Goal: Task Accomplishment & Management: Use online tool/utility

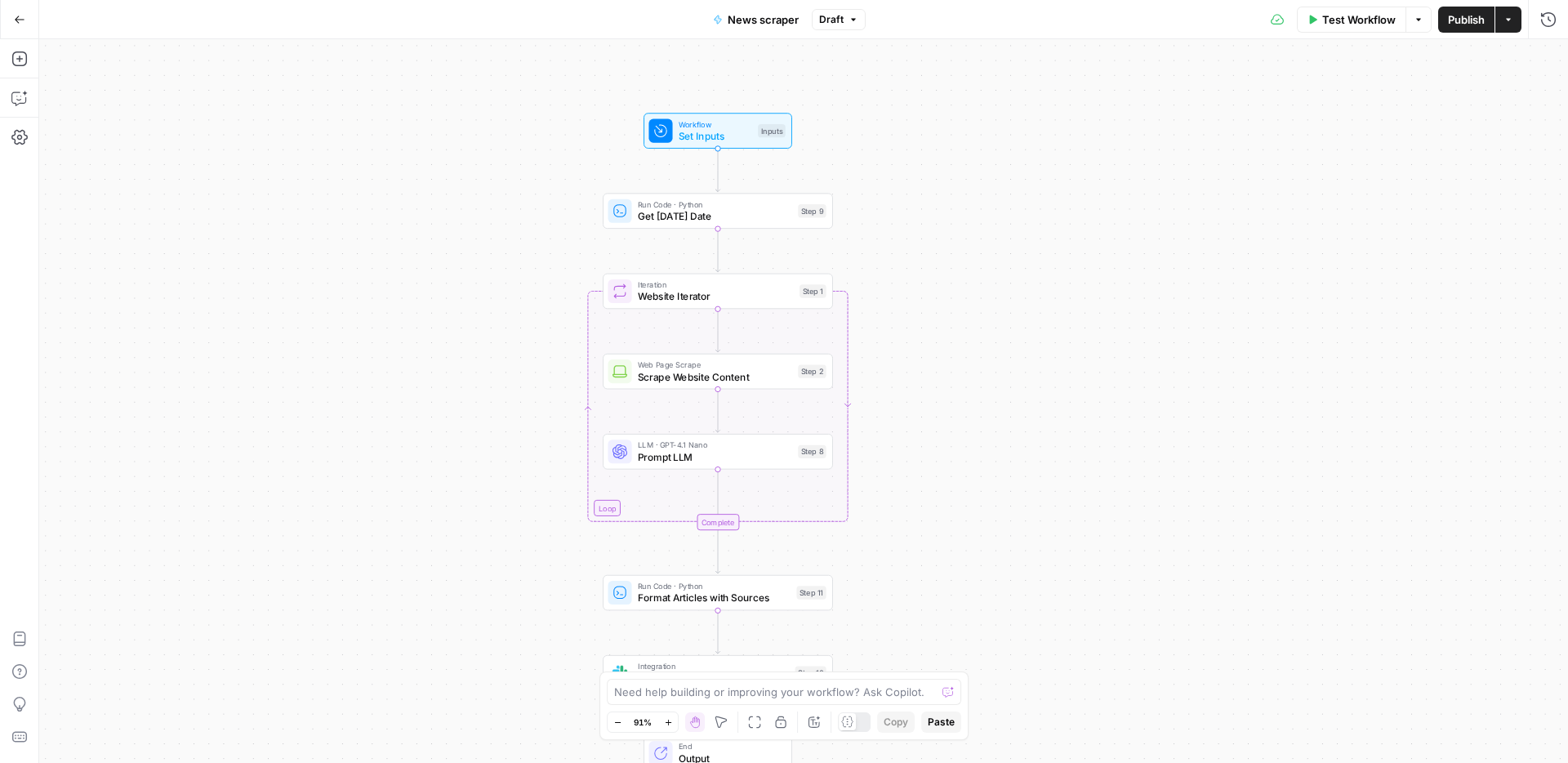
drag, startPoint x: 594, startPoint y: 381, endPoint x: 482, endPoint y: 448, distance: 130.5
click at [482, 448] on div "Workflow Set Inputs Inputs Run Code · Python Get Today's Date Step 9 Loop Itera…" at bounding box center [803, 401] width 1529 height 724
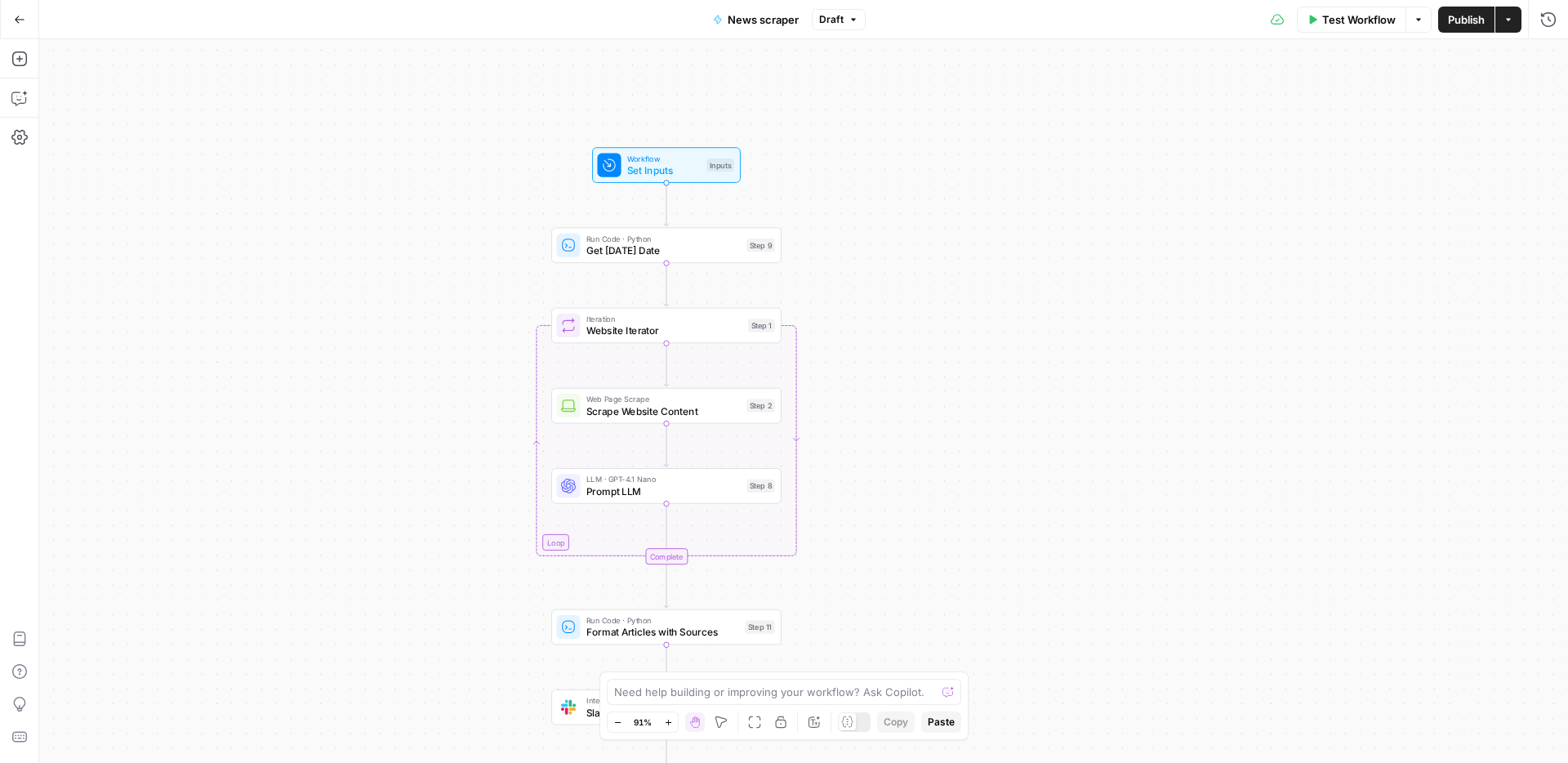
click at [657, 256] on span "Get Today's Date" at bounding box center [663, 250] width 154 height 15
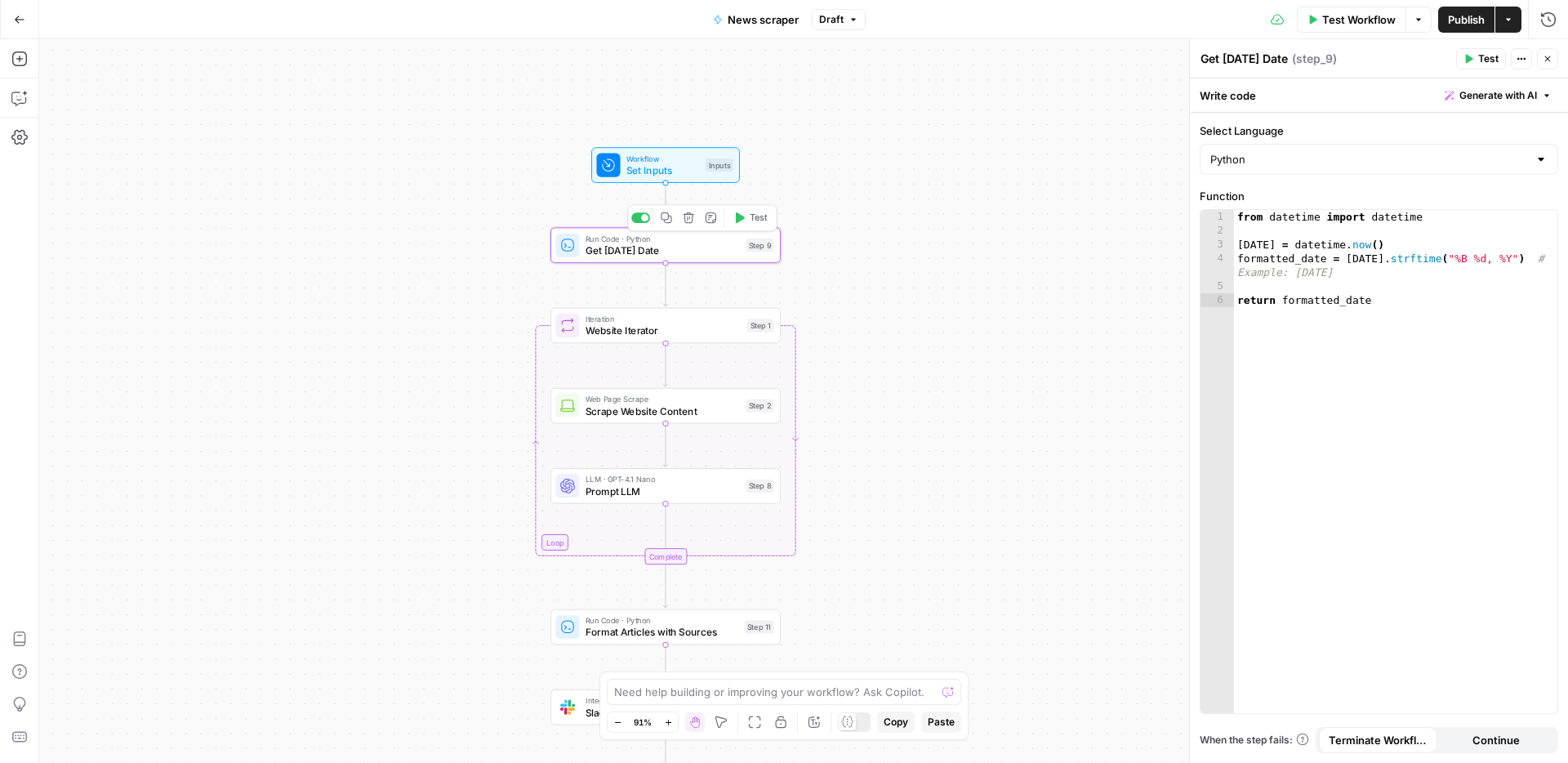
drag, startPoint x: 422, startPoint y: 231, endPoint x: 334, endPoint y: 279, distance: 100.2
click at [334, 279] on div "Workflow Set Inputs Inputs Run Code · Python Get Today's Date Step 9 Copy step …" at bounding box center [803, 401] width 1529 height 724
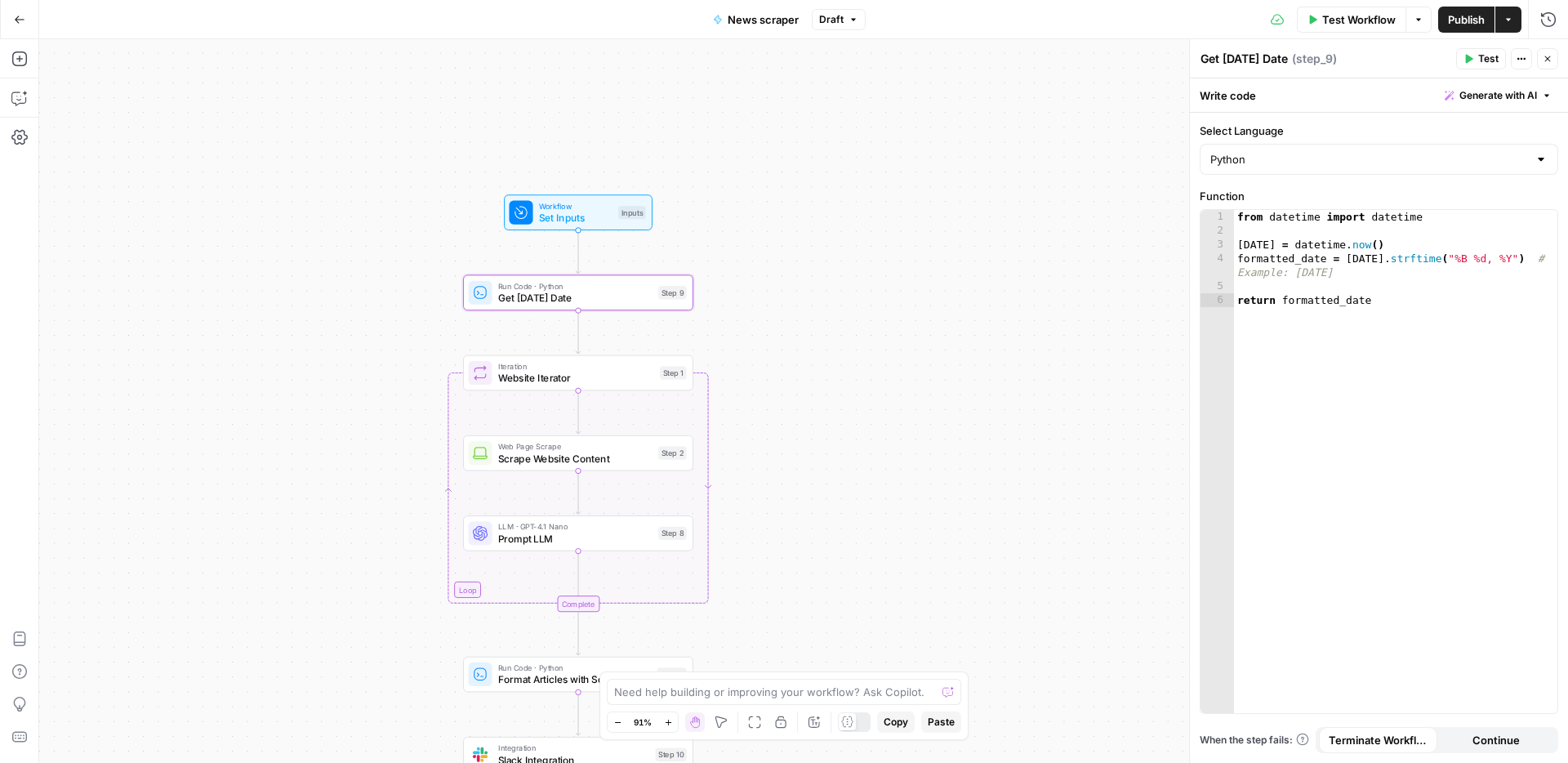
click at [571, 202] on span "Workflow" at bounding box center [575, 206] width 74 height 12
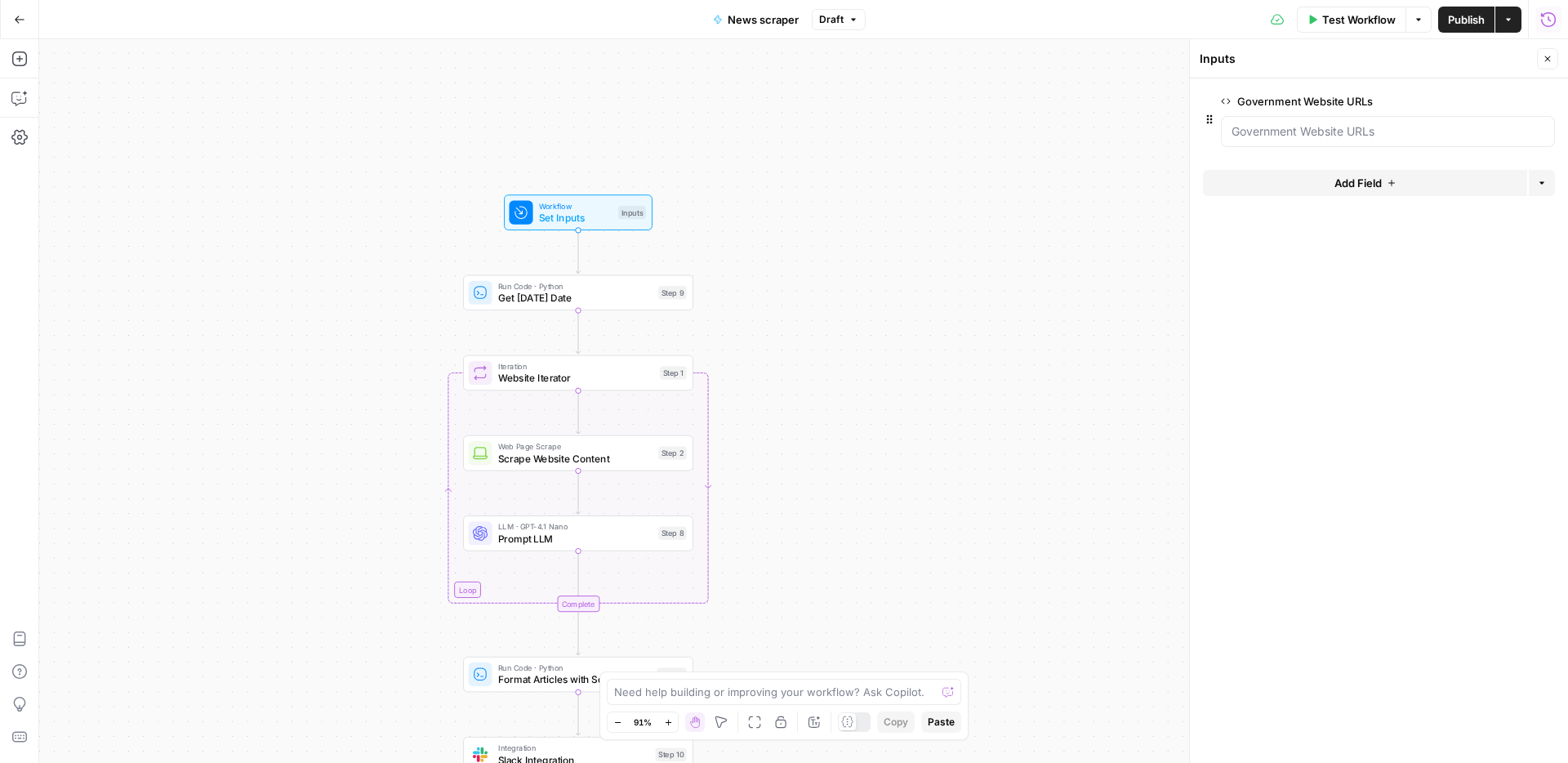
click at [1561, 24] on button "Run History" at bounding box center [1548, 19] width 26 height 26
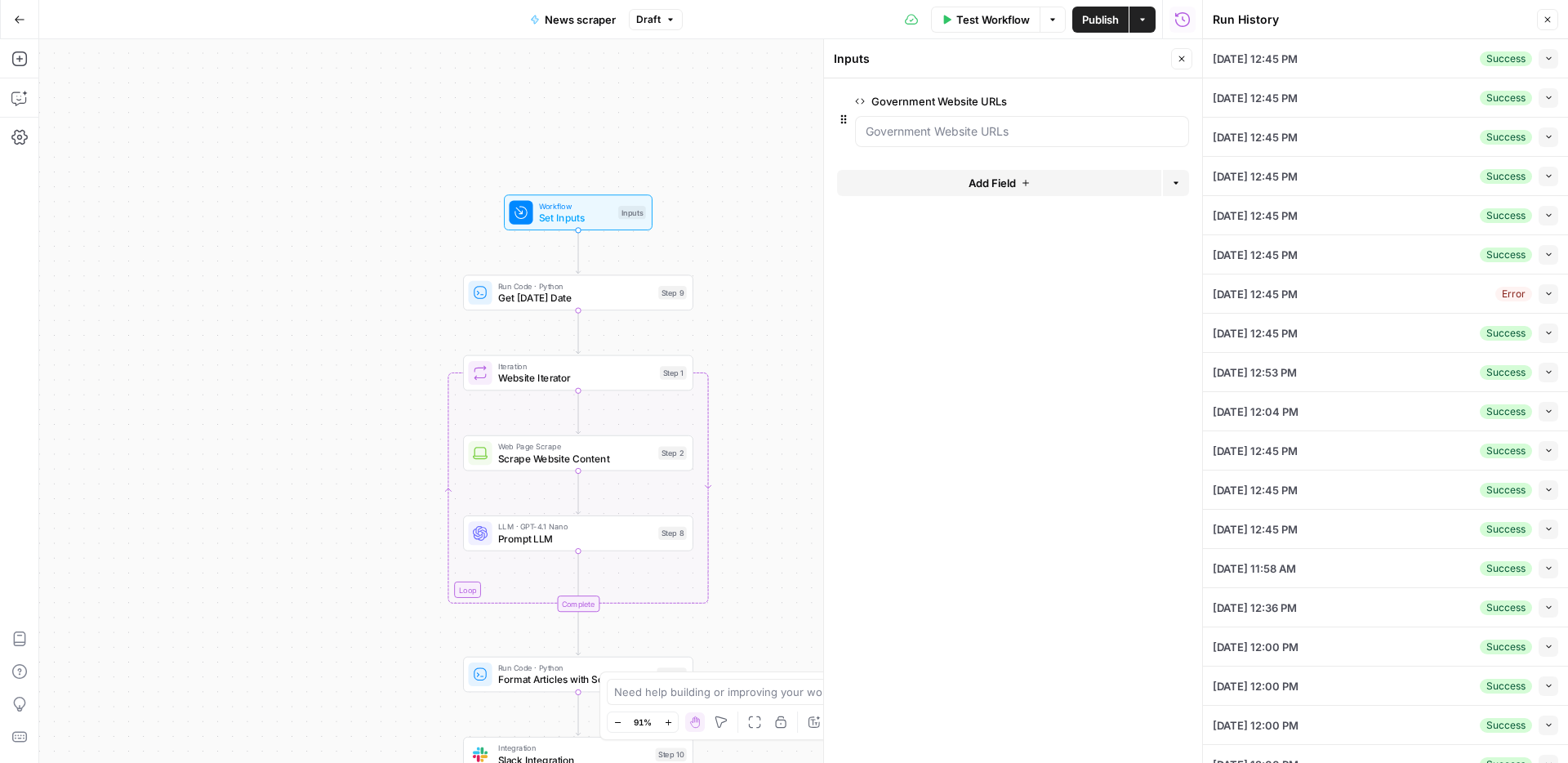
click at [1551, 56] on icon "button" at bounding box center [1549, 58] width 9 height 9
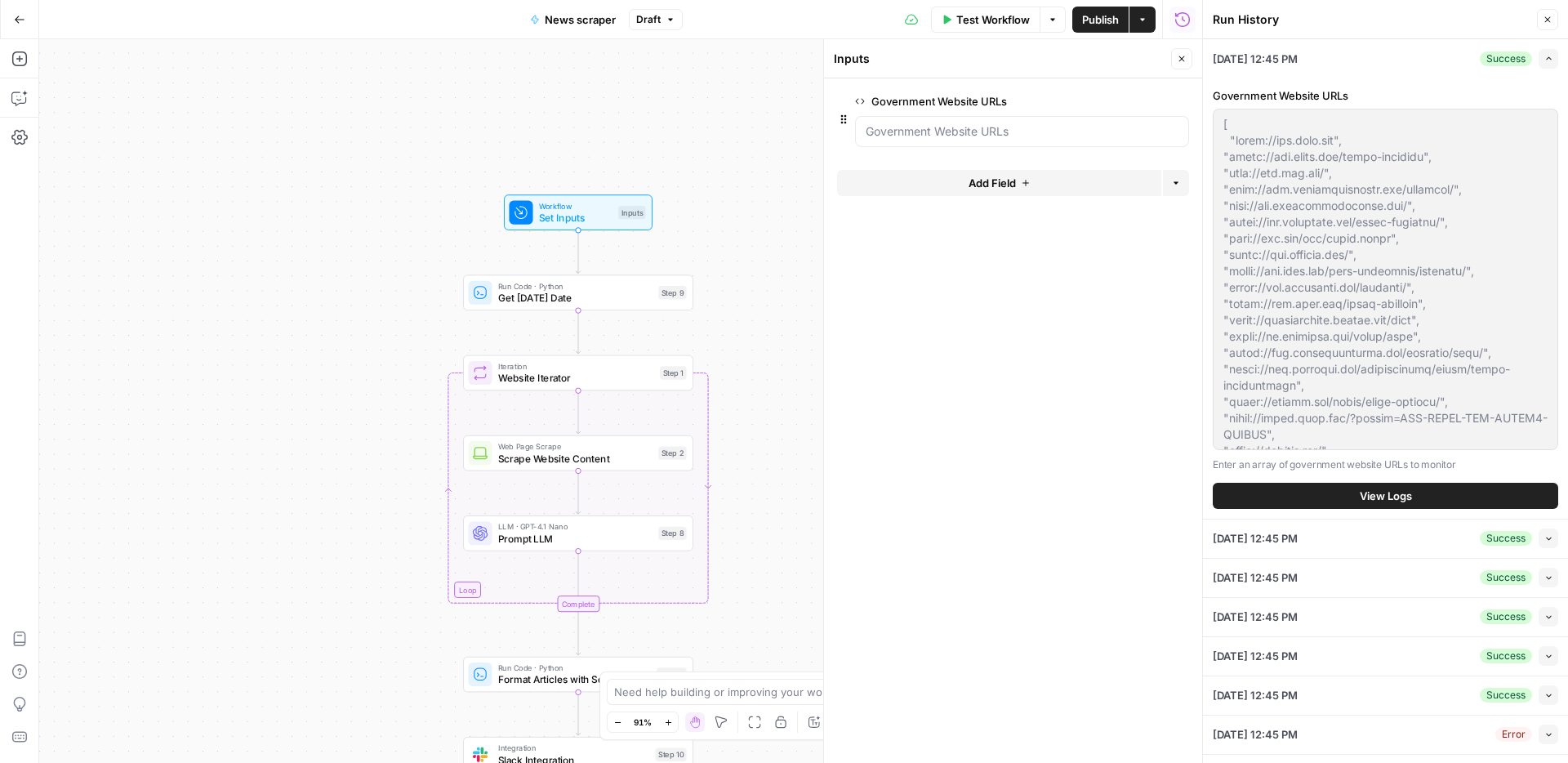
click at [1347, 494] on button "View Logs" at bounding box center [1385, 495] width 345 height 26
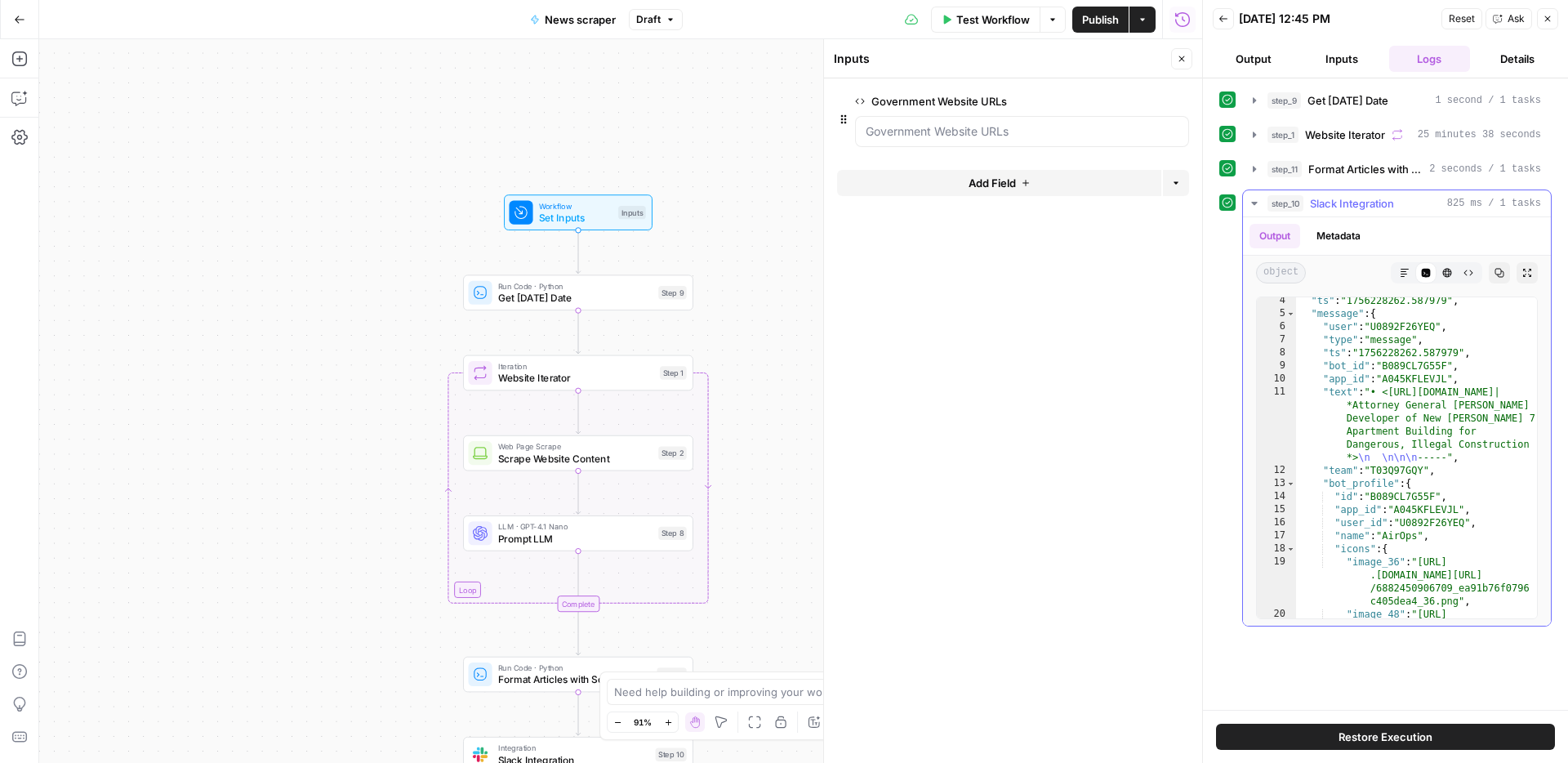
scroll to position [129, 0]
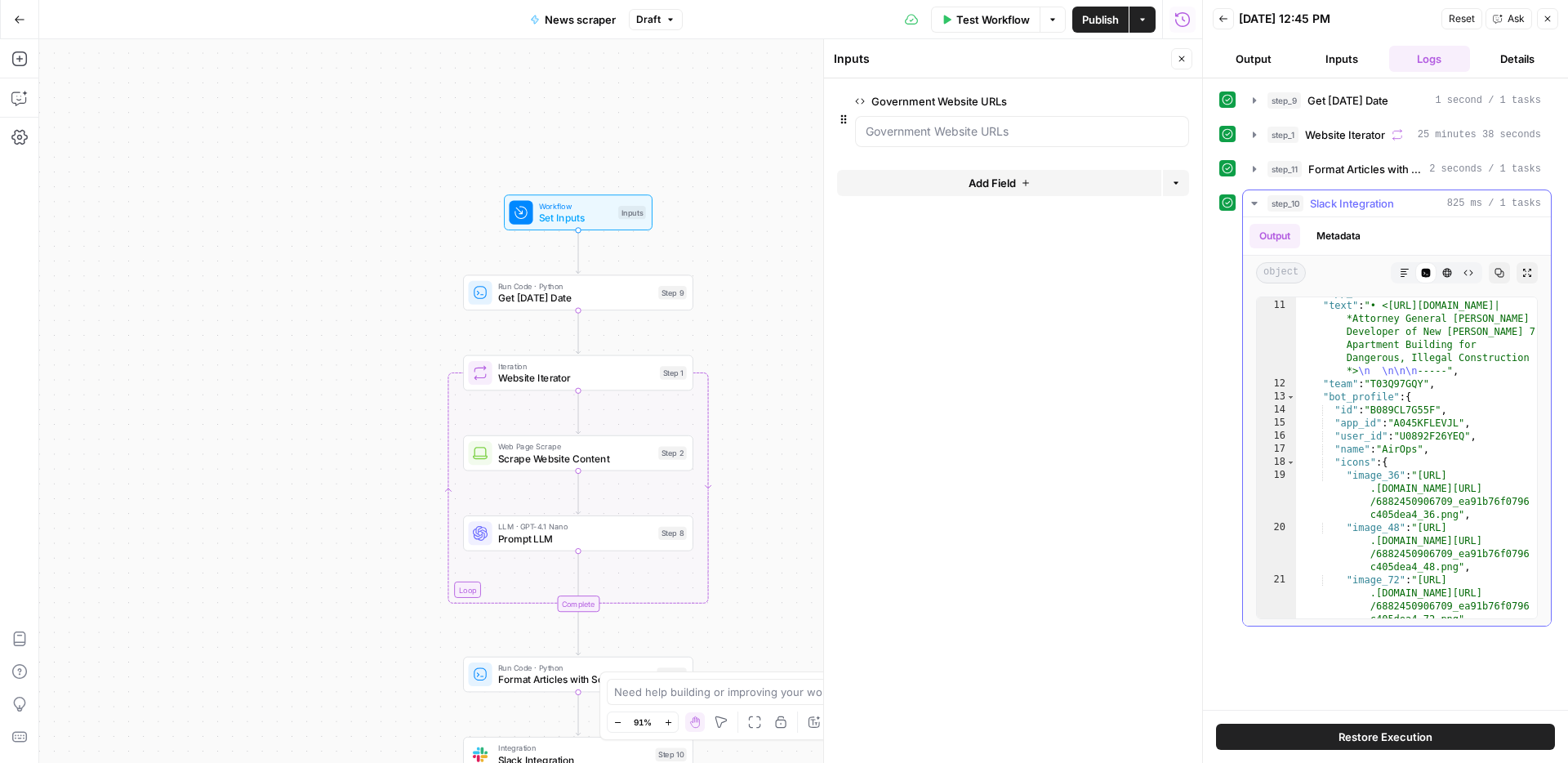
click at [1403, 198] on div "step_10 Slack Integration 825 ms / 1 tasks" at bounding box center [1404, 203] width 273 height 16
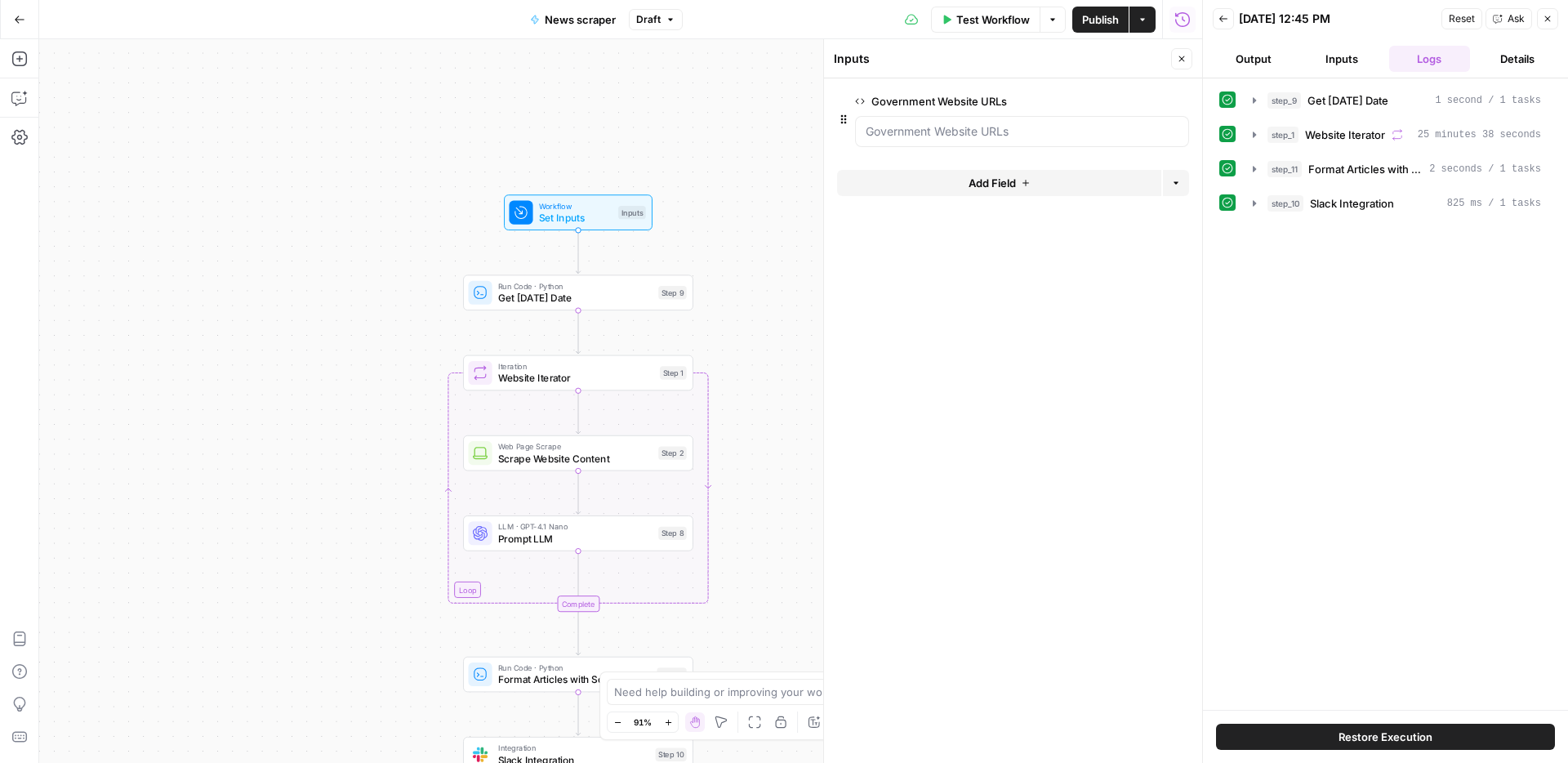
click at [1512, 58] on button "Details" at bounding box center [1517, 58] width 82 height 26
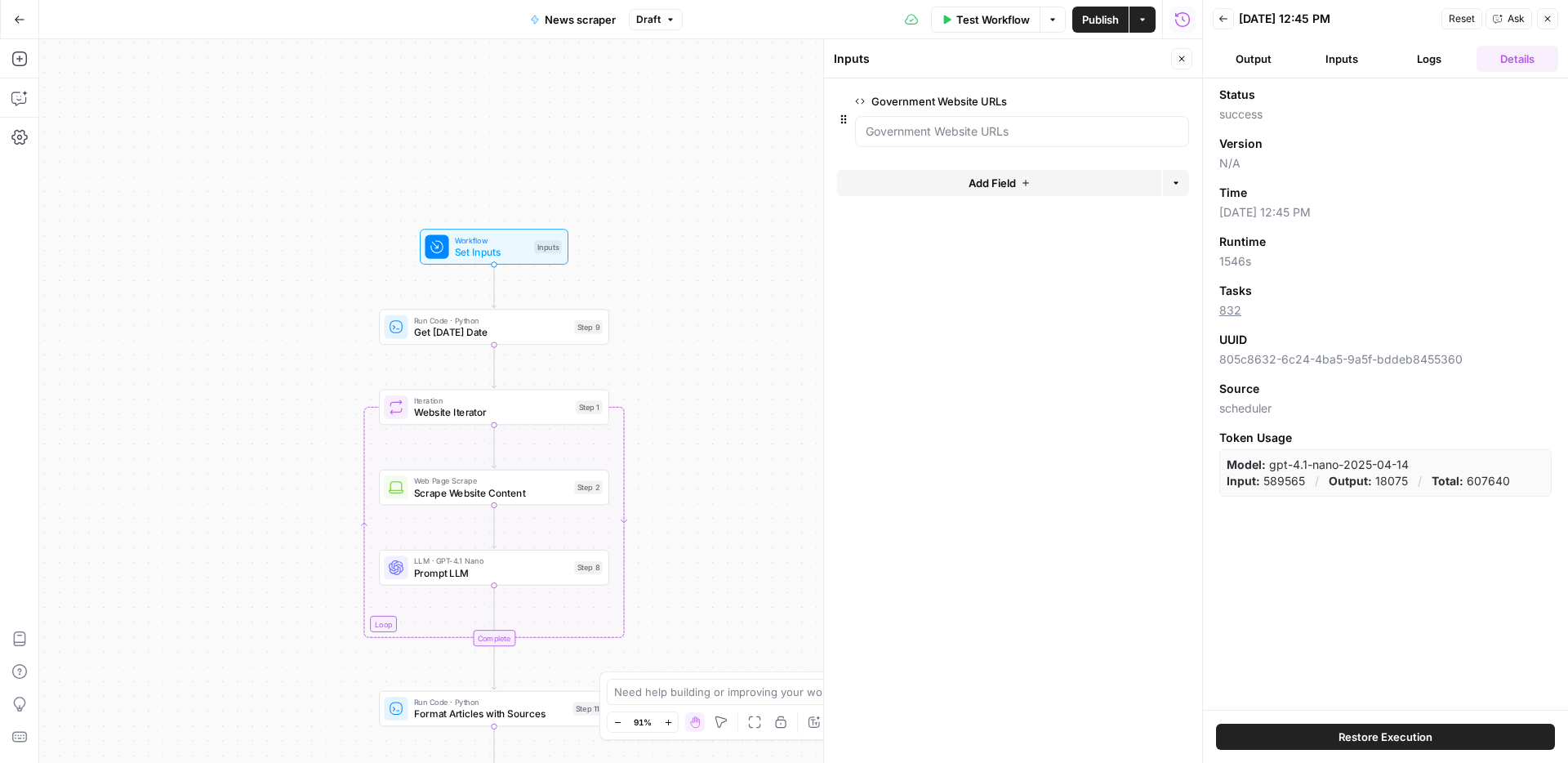
drag, startPoint x: 397, startPoint y: 347, endPoint x: 279, endPoint y: 395, distance: 127.4
click at [279, 395] on div "Workflow Set Inputs Inputs Run Code · Python Get Today's Date Step 9 Loop Itera…" at bounding box center [620, 401] width 1163 height 724
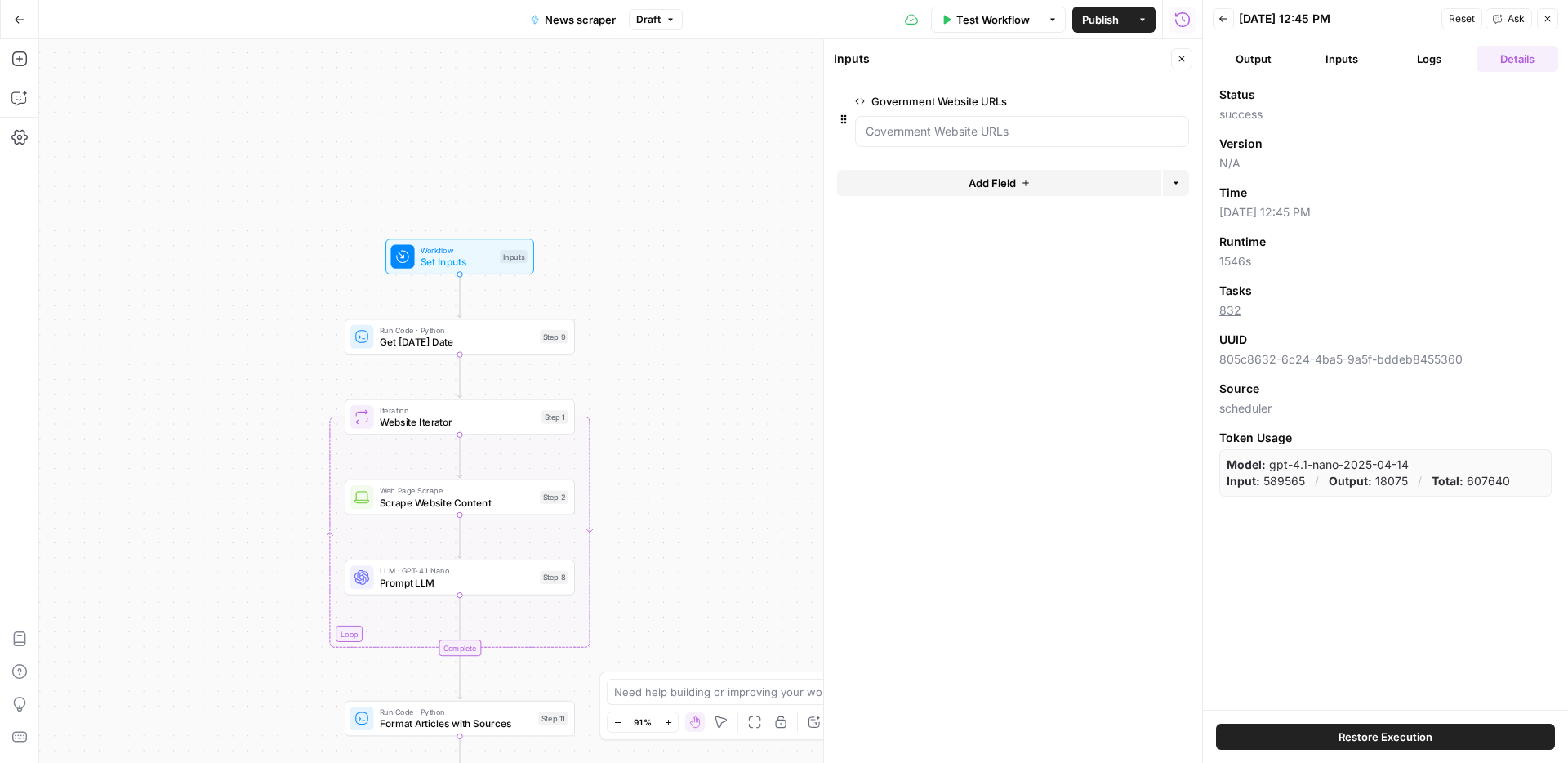
drag, startPoint x: 687, startPoint y: 442, endPoint x: 707, endPoint y: 371, distance: 73.8
click at [707, 371] on div "Workflow Set Inputs Inputs Run Code · Python Get Today's Date Step 9 Loop Itera…" at bounding box center [620, 401] width 1163 height 724
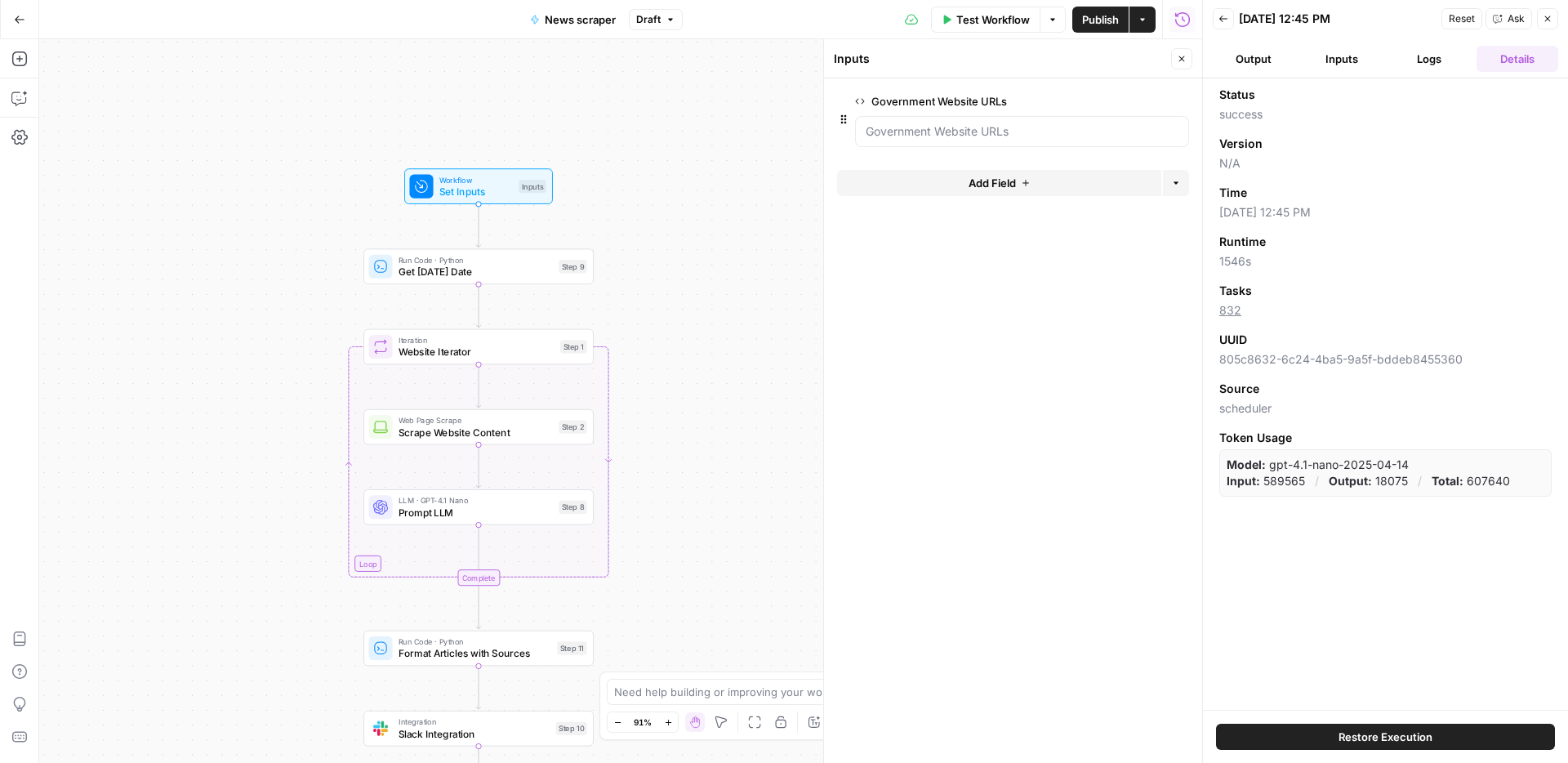
click at [513, 510] on span "Prompt LLM" at bounding box center [475, 512] width 154 height 15
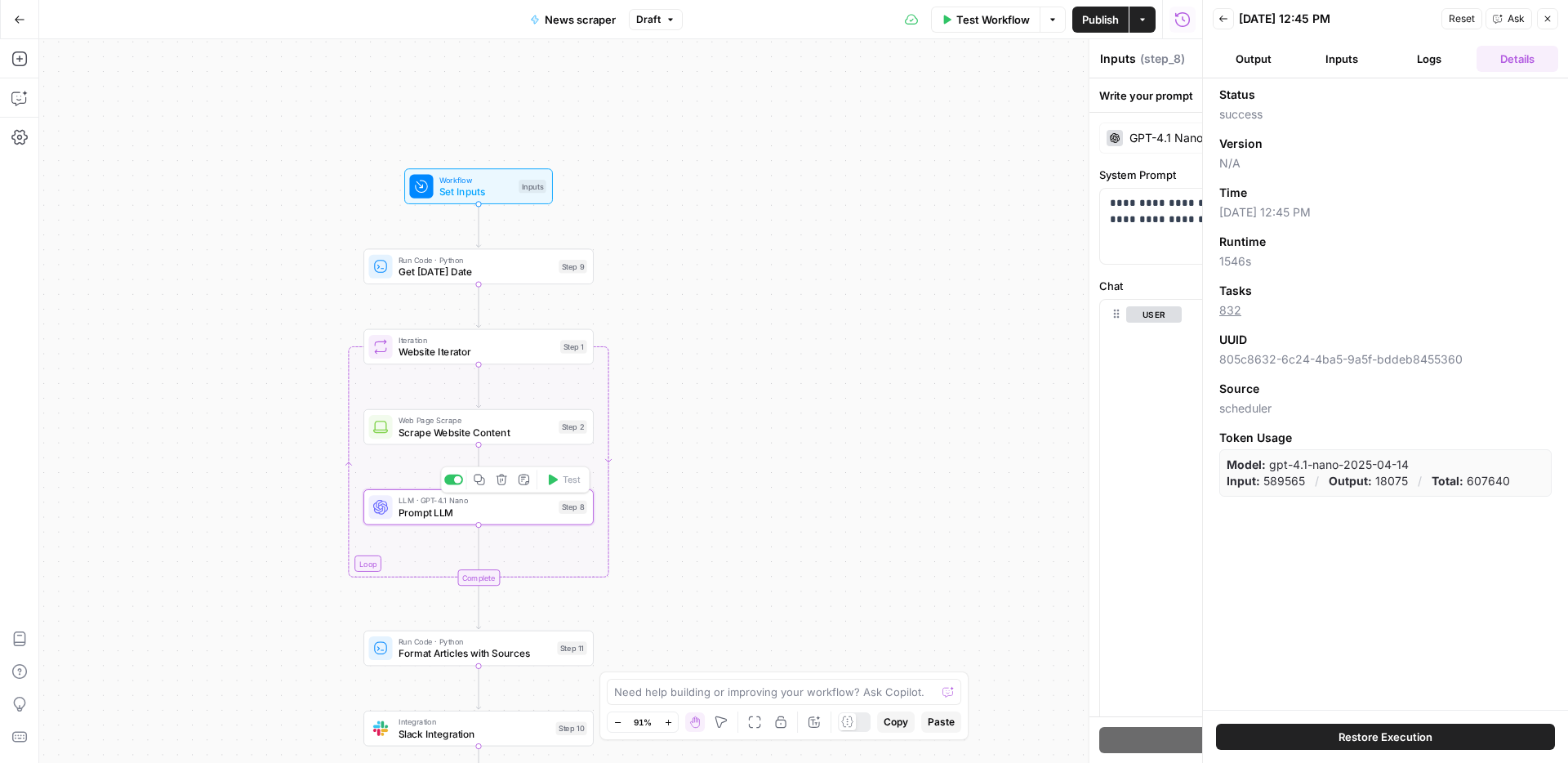
type textarea "Prompt LLM"
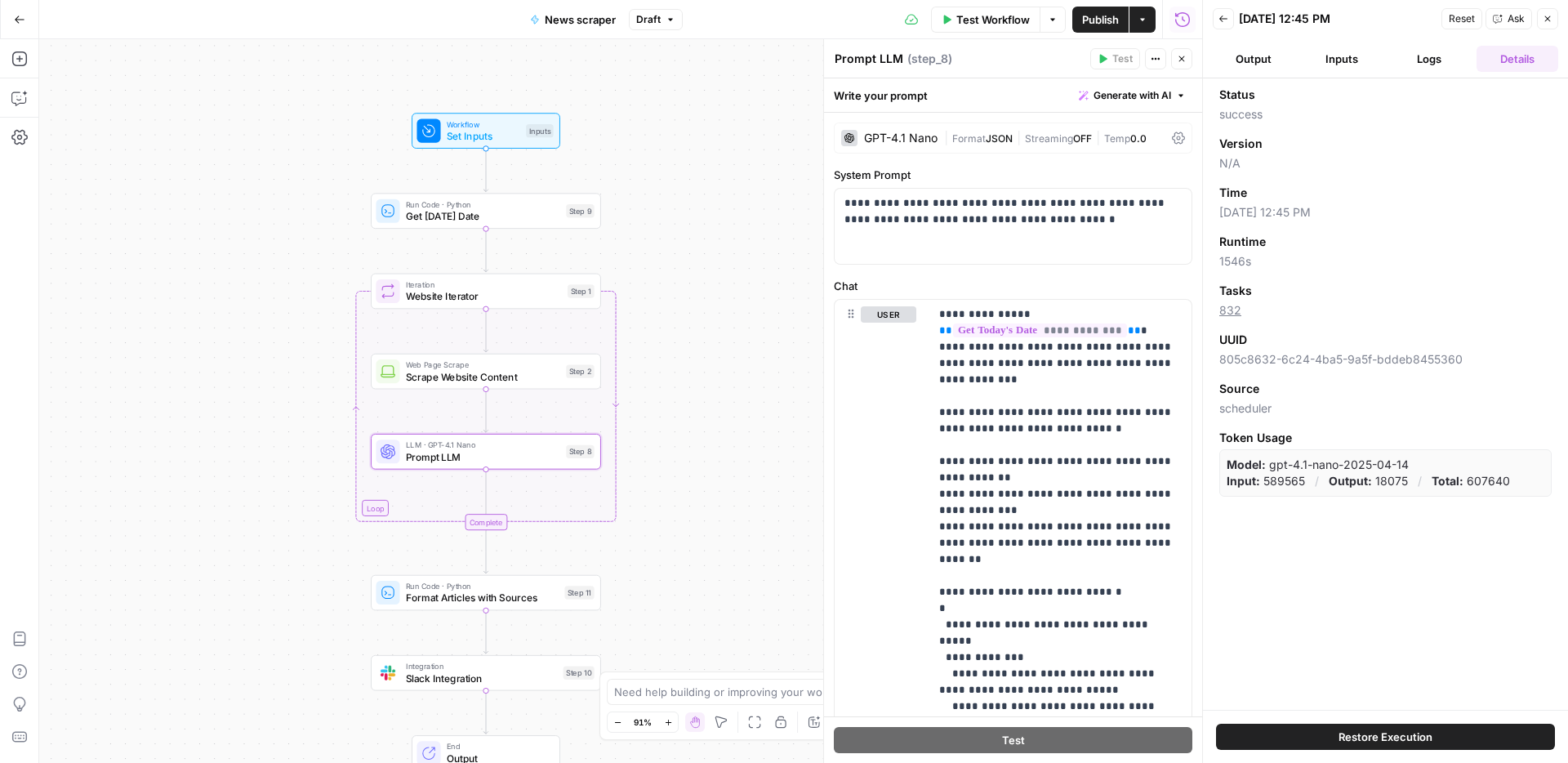
drag, startPoint x: 681, startPoint y: 530, endPoint x: 697, endPoint y: 391, distance: 139.9
click at [697, 391] on div "Workflow Set Inputs Inputs Run Code · Python Get Today's Date Step 9 Loop Itera…" at bounding box center [620, 401] width 1163 height 724
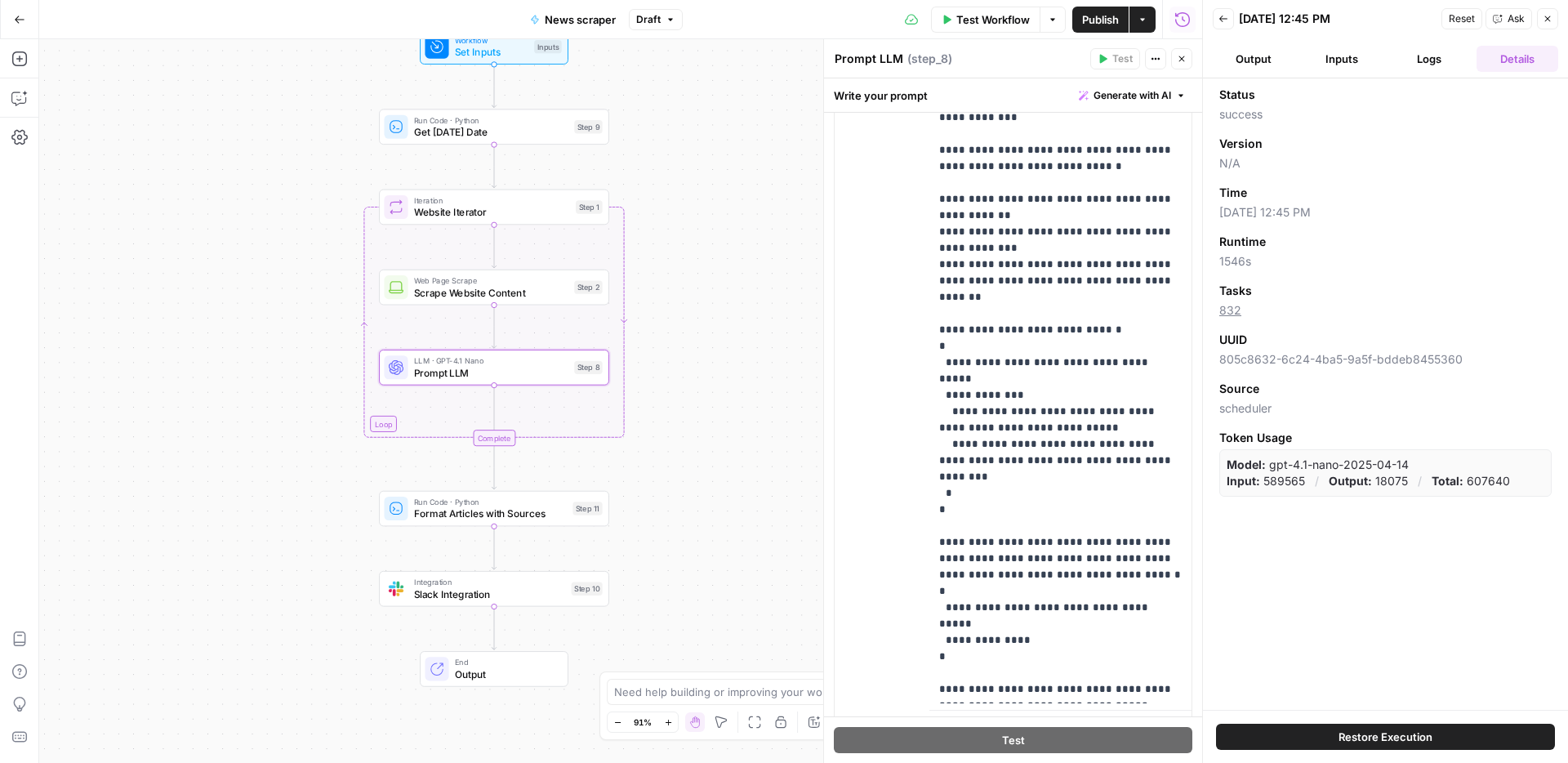
scroll to position [265, 0]
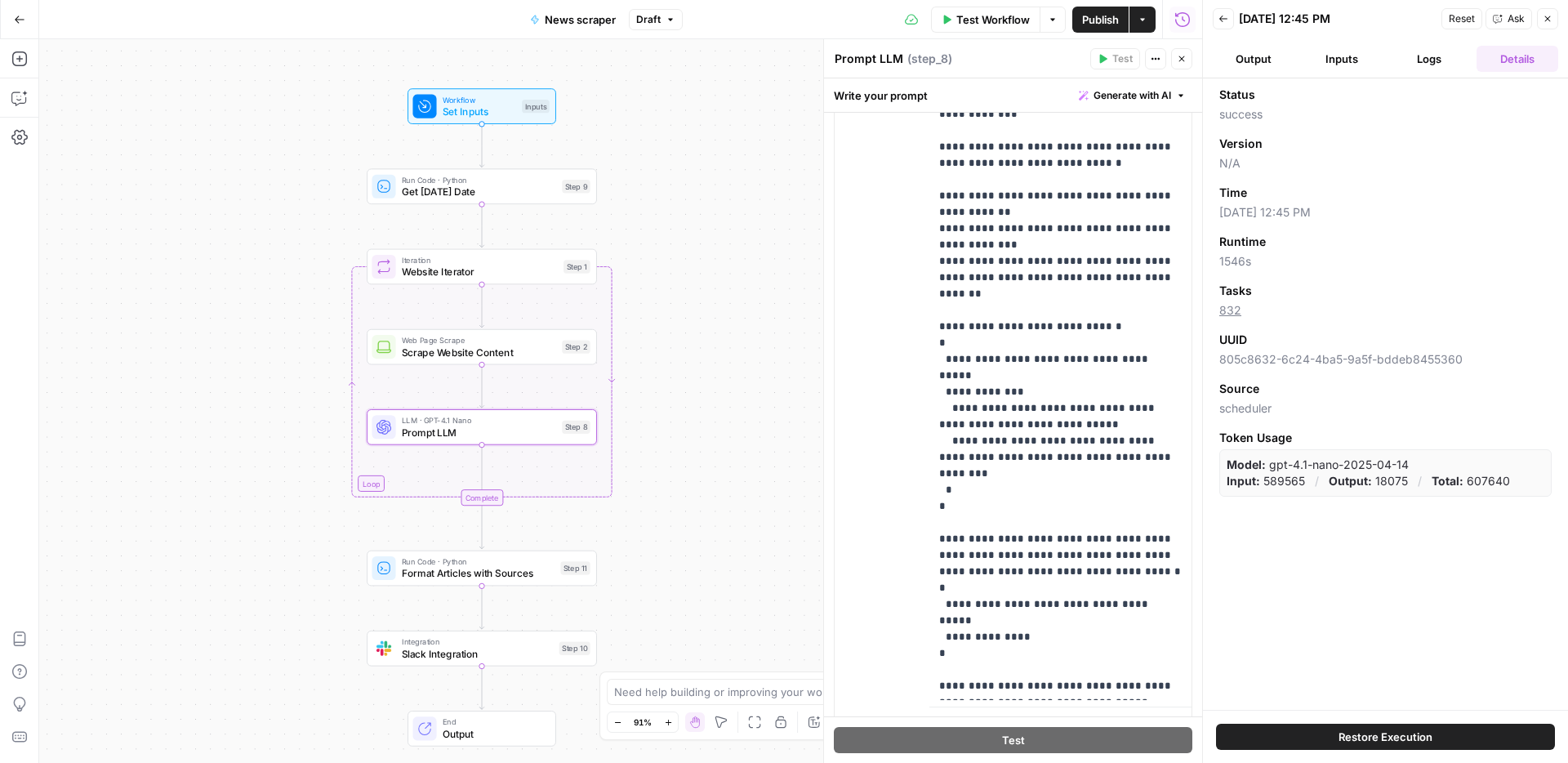
drag, startPoint x: 741, startPoint y: 322, endPoint x: 729, endPoint y: 382, distance: 61.2
click at [729, 382] on div "Workflow Set Inputs Inputs Run Code · Python Get Today's Date Step 9 Loop Itera…" at bounding box center [620, 401] width 1163 height 724
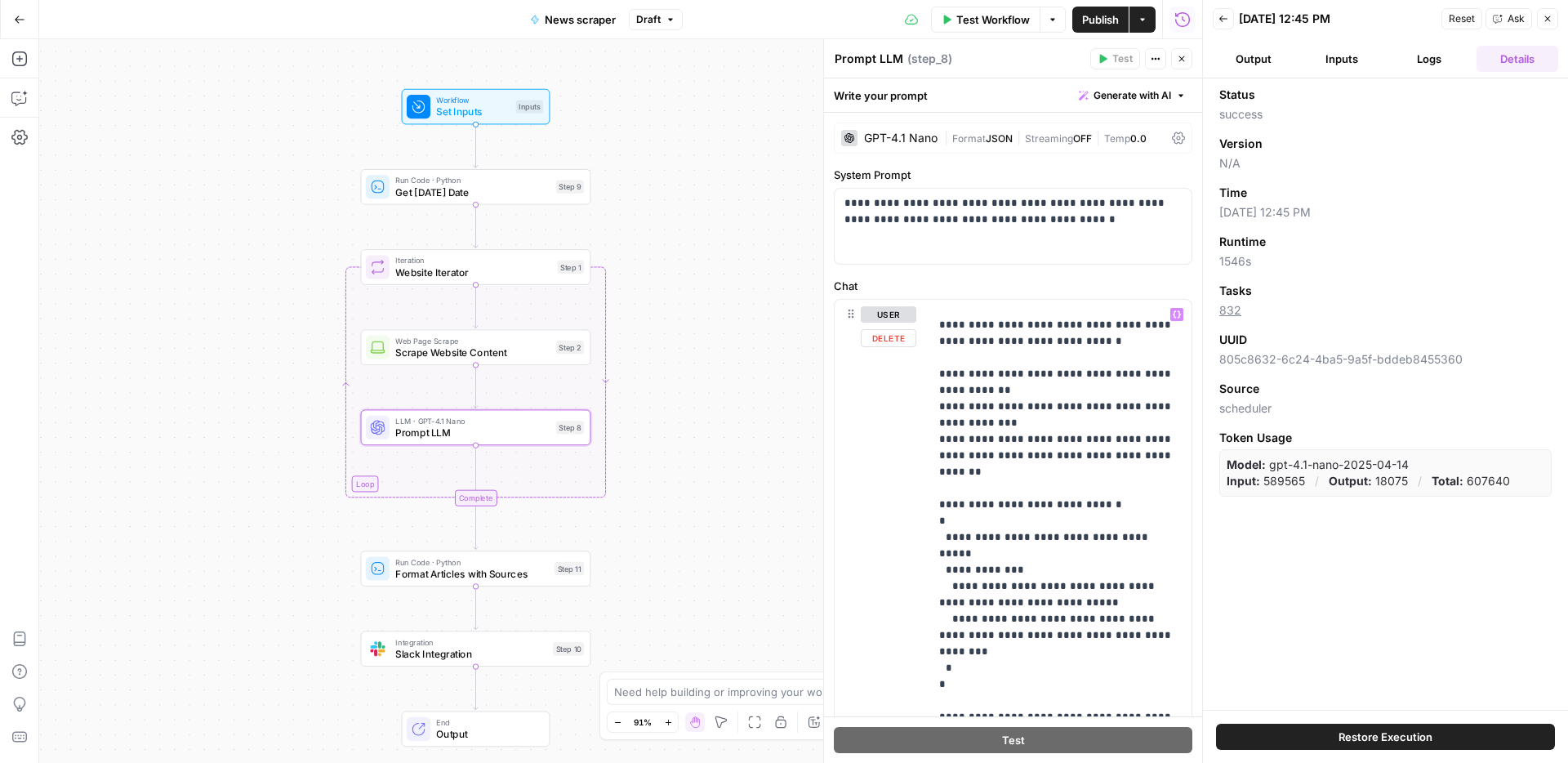
scroll to position [115, 0]
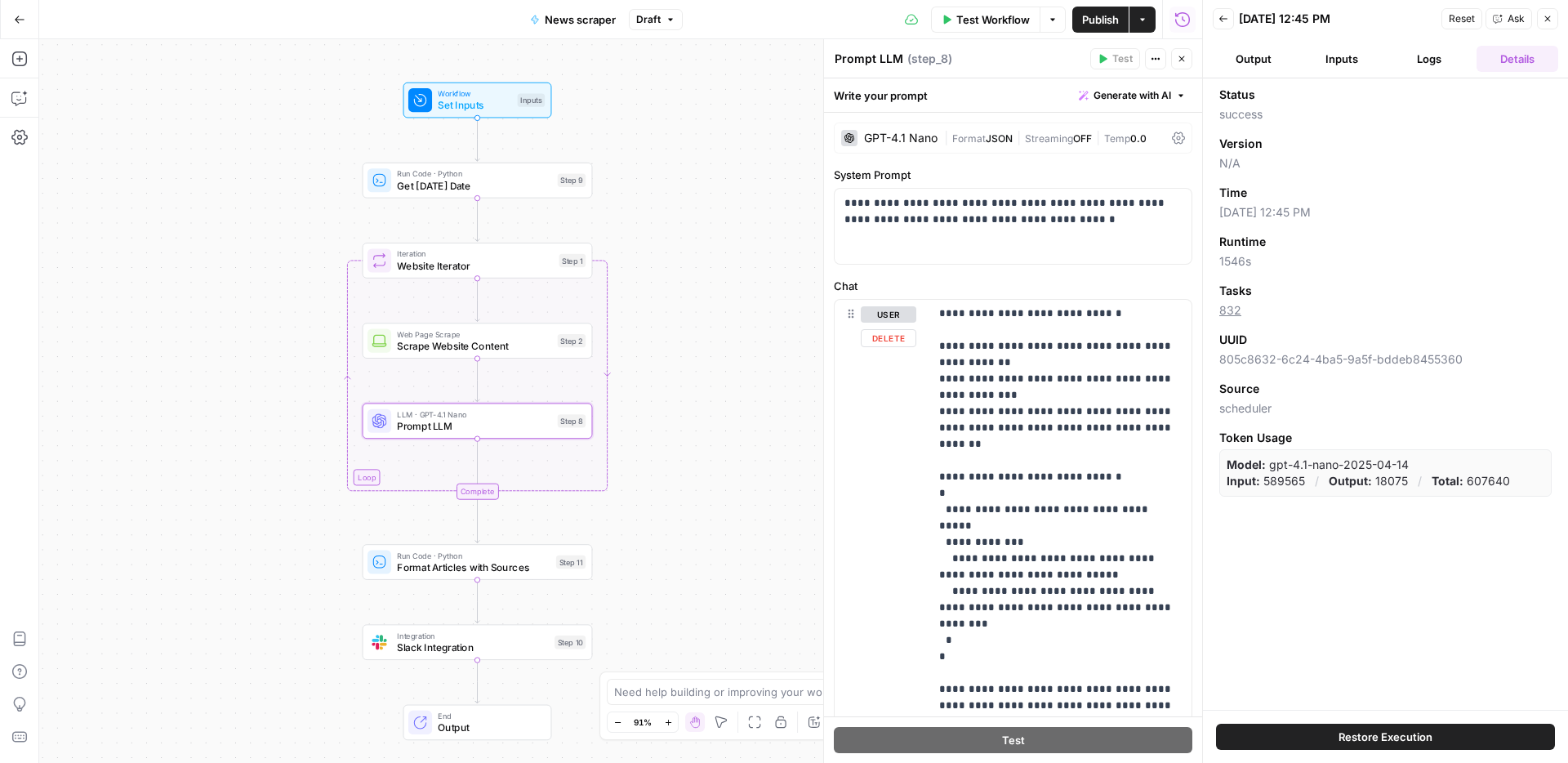
drag, startPoint x: 707, startPoint y: 466, endPoint x: 751, endPoint y: 295, distance: 176.6
click at [751, 295] on div "Workflow Set Inputs Inputs Run Code · Python Get Today's Date Step 9 Loop Itera…" at bounding box center [620, 401] width 1163 height 724
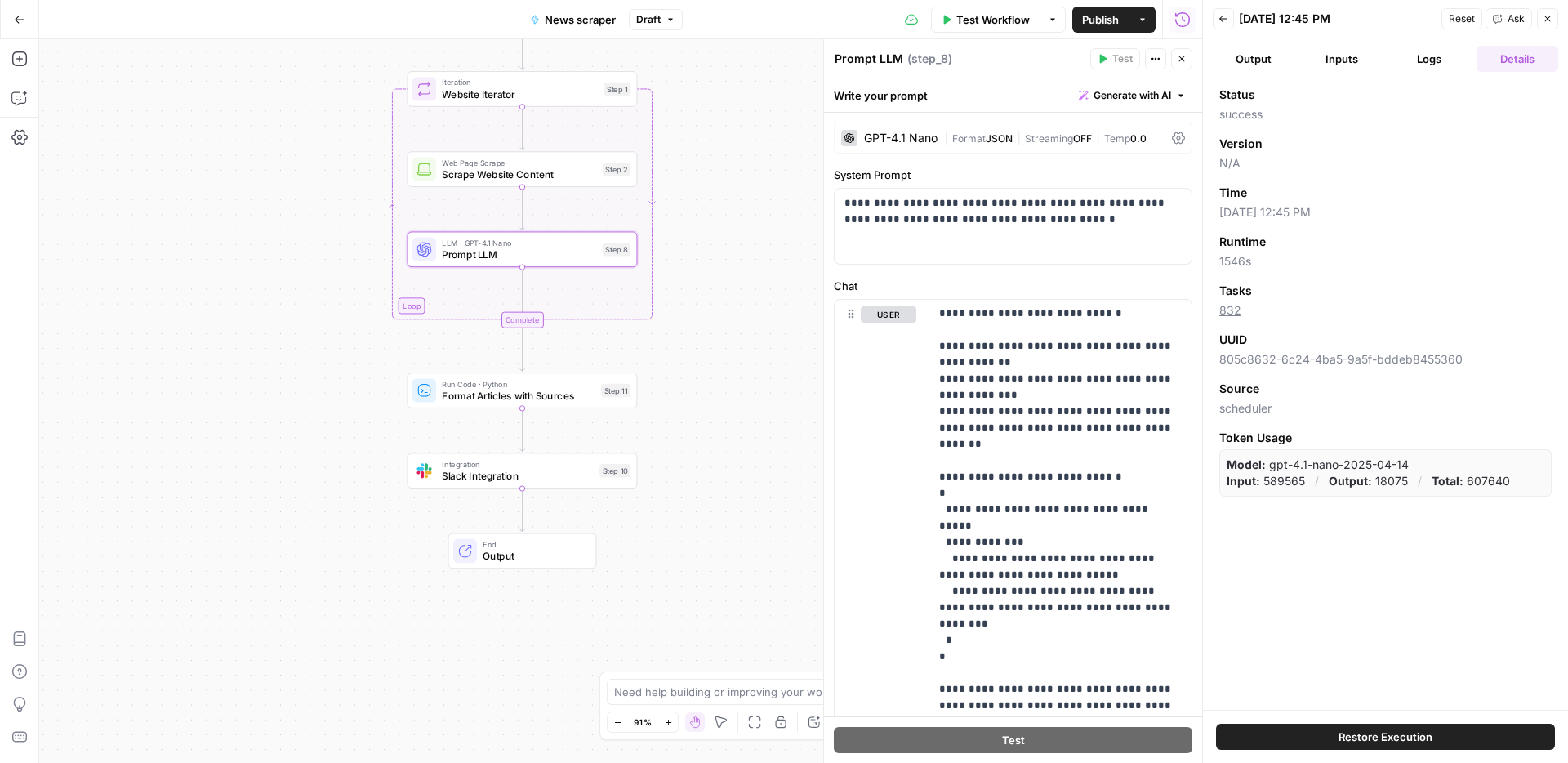
click at [553, 392] on span "Format Articles with Sources" at bounding box center [518, 395] width 153 height 15
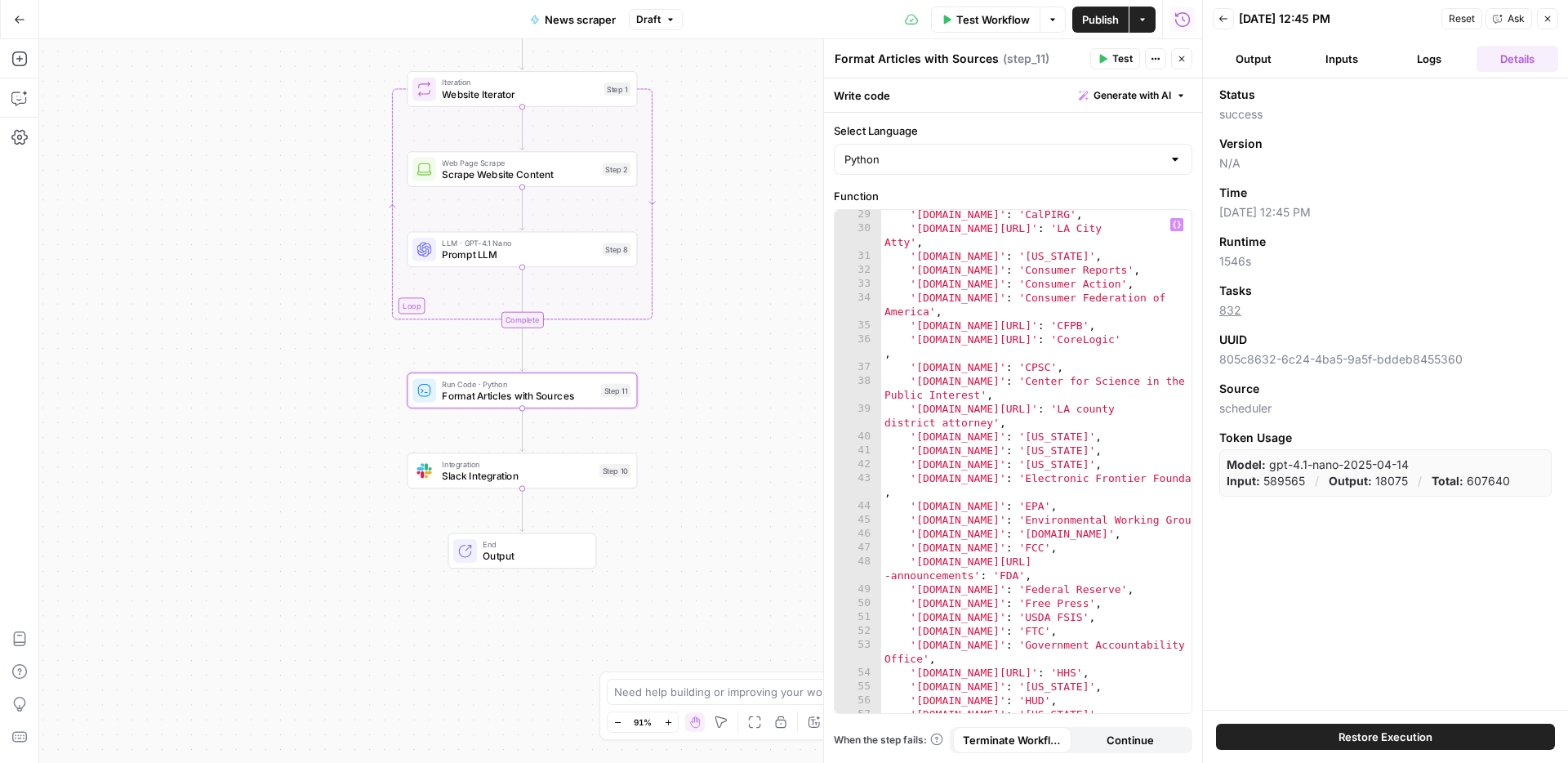
scroll to position [0, 0]
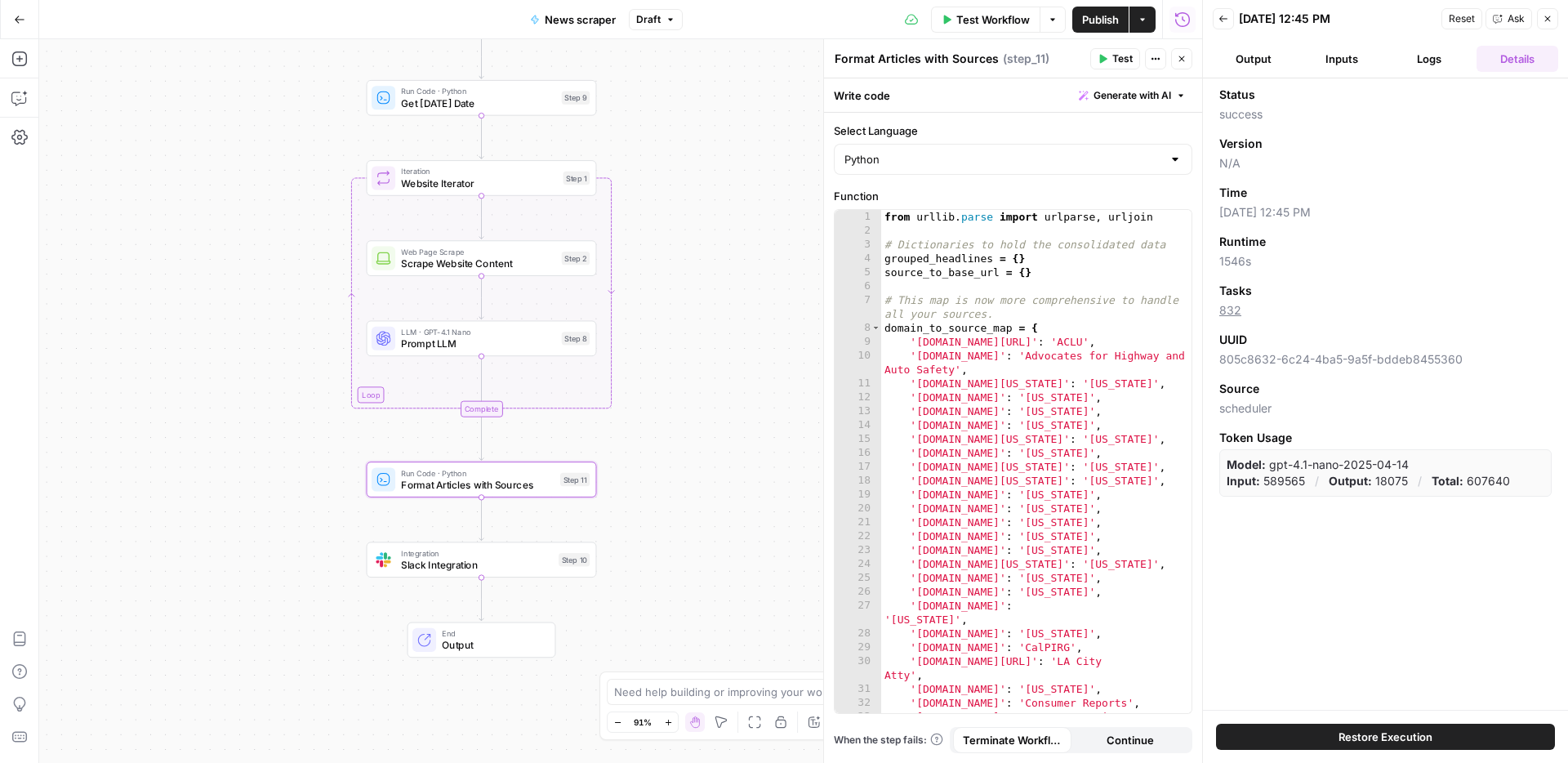
drag, startPoint x: 731, startPoint y: 398, endPoint x: 692, endPoint y: 483, distance: 93.5
click at [692, 483] on div "Workflow Set Inputs Inputs Run Code · Python Get Today's Date Step 9 Loop Itera…" at bounding box center [620, 401] width 1163 height 724
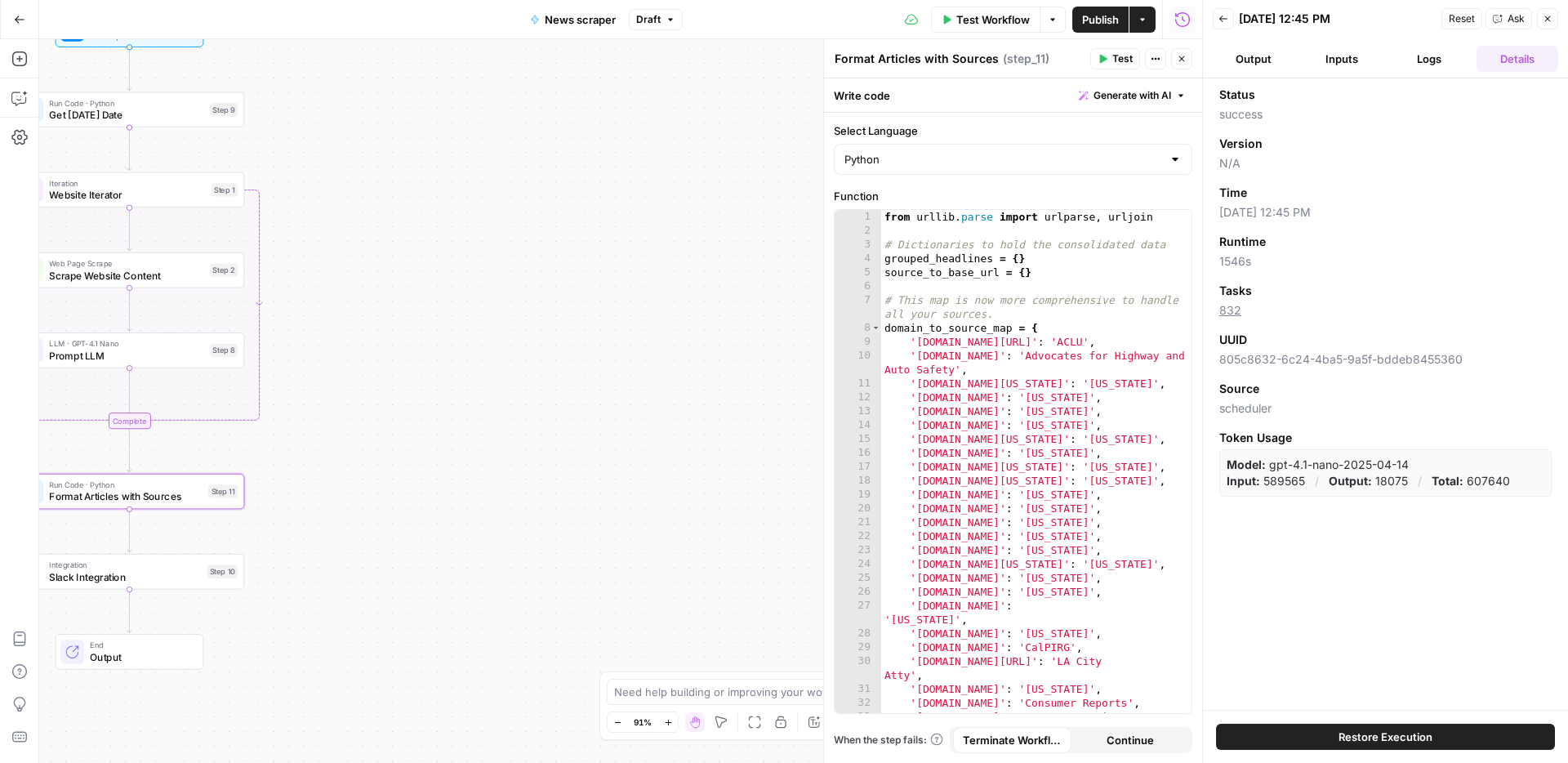
drag, startPoint x: 436, startPoint y: 428, endPoint x: 575, endPoint y: 458, distance: 142.2
click at [577, 459] on div "Workflow Set Inputs Inputs Run Code · Python Get Today's Date Step 9 Loop Itera…" at bounding box center [620, 401] width 1163 height 724
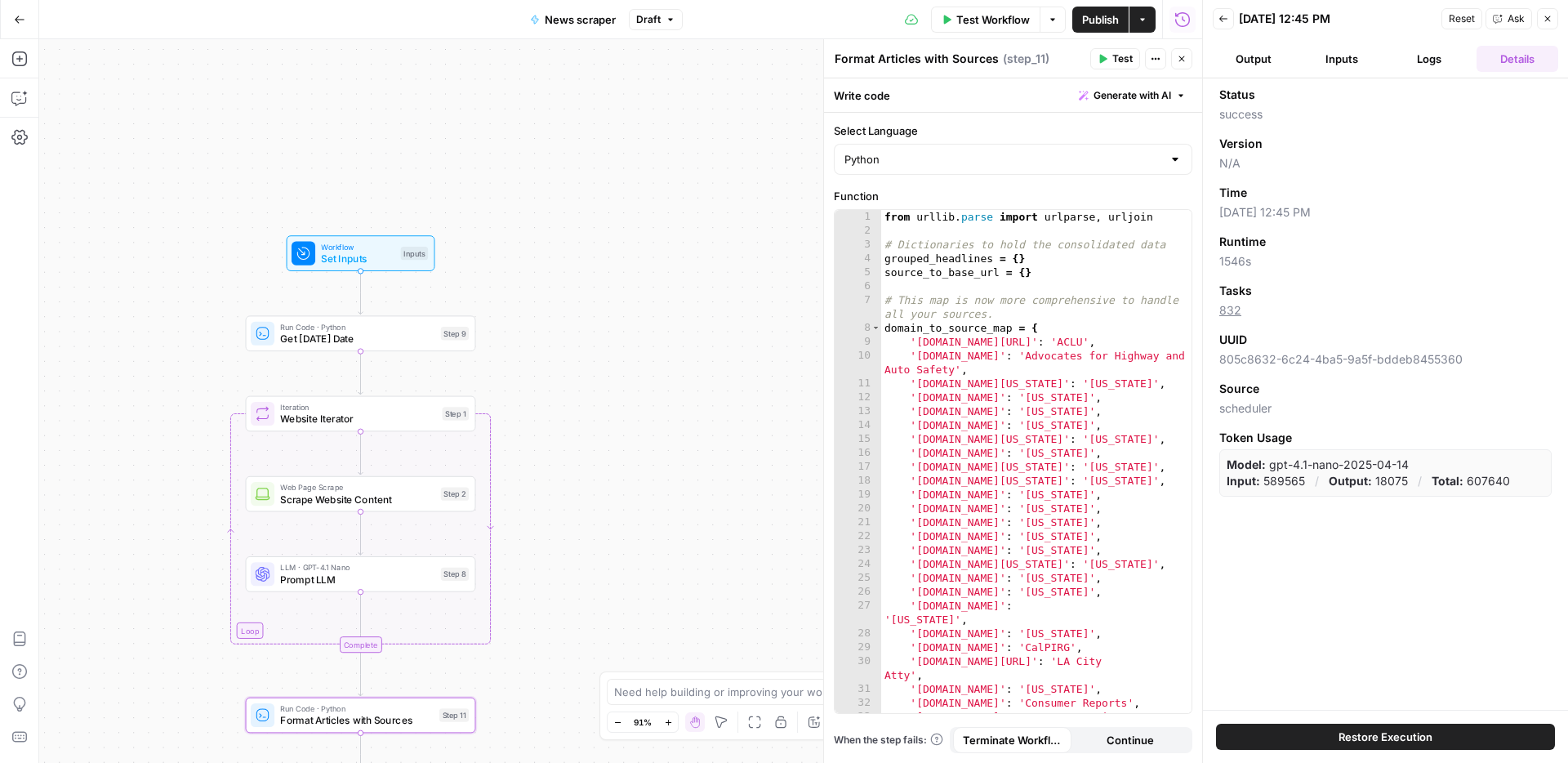
drag, startPoint x: 494, startPoint y: 329, endPoint x: 636, endPoint y: 531, distance: 246.9
click at [636, 531] on div "Workflow Set Inputs Inputs Run Code · Python Get Today's Date Step 9 Loop Itera…" at bounding box center [620, 401] width 1163 height 724
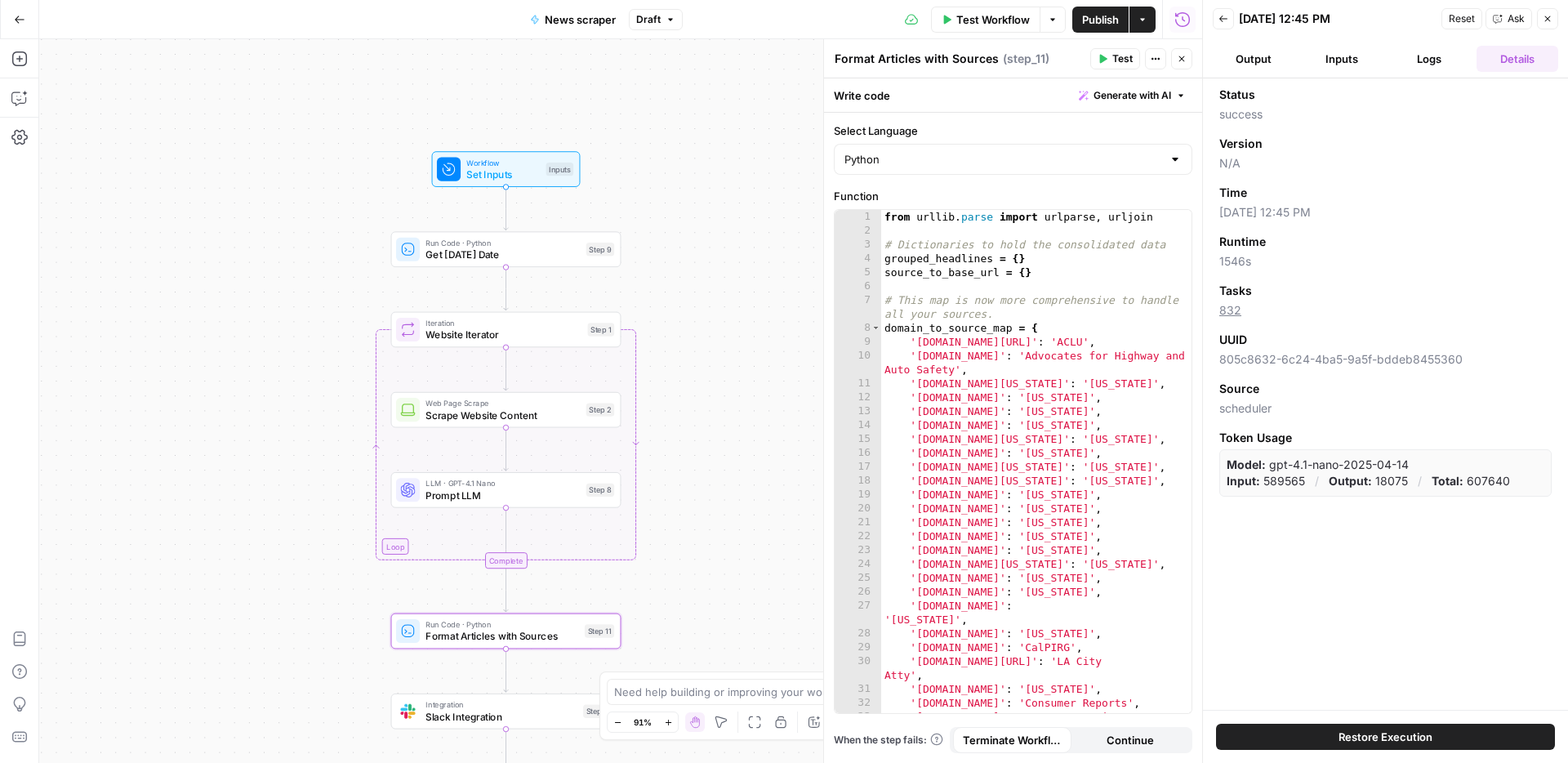
drag, startPoint x: 593, startPoint y: 507, endPoint x: 738, endPoint y: 423, distance: 167.6
click at [738, 423] on div "Workflow Set Inputs Inputs Run Code · Python Get Today's Date Step 9 Loop Itera…" at bounding box center [620, 401] width 1163 height 724
click at [545, 257] on span "Get Today's Date" at bounding box center [502, 255] width 154 height 15
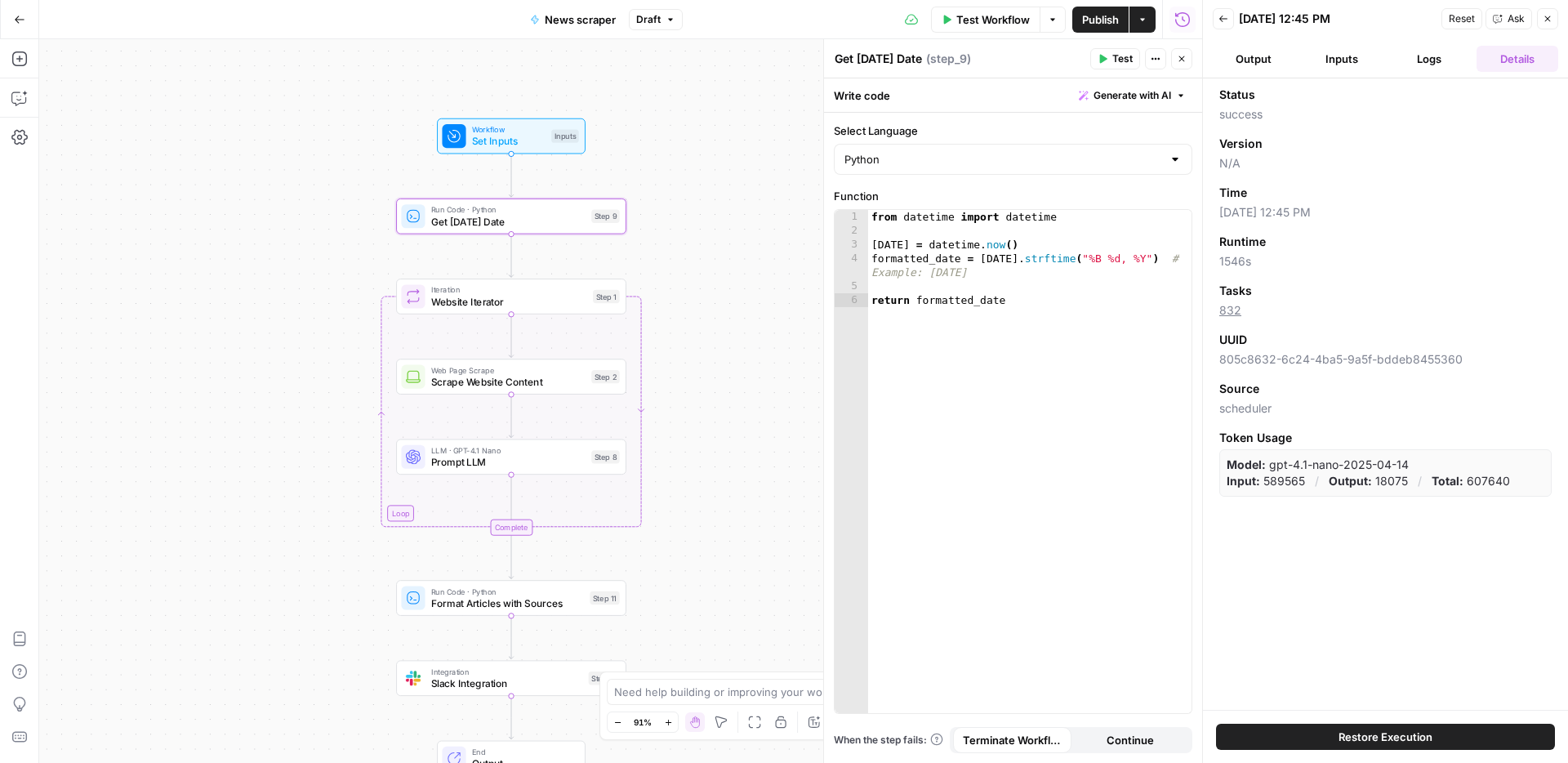
drag, startPoint x: 753, startPoint y: 364, endPoint x: 752, endPoint y: 290, distance: 74.0
click at [752, 290] on div "Workflow Set Inputs Inputs Run Code · Python Get Today's Date Step 9 Loop Itera…" at bounding box center [620, 401] width 1163 height 724
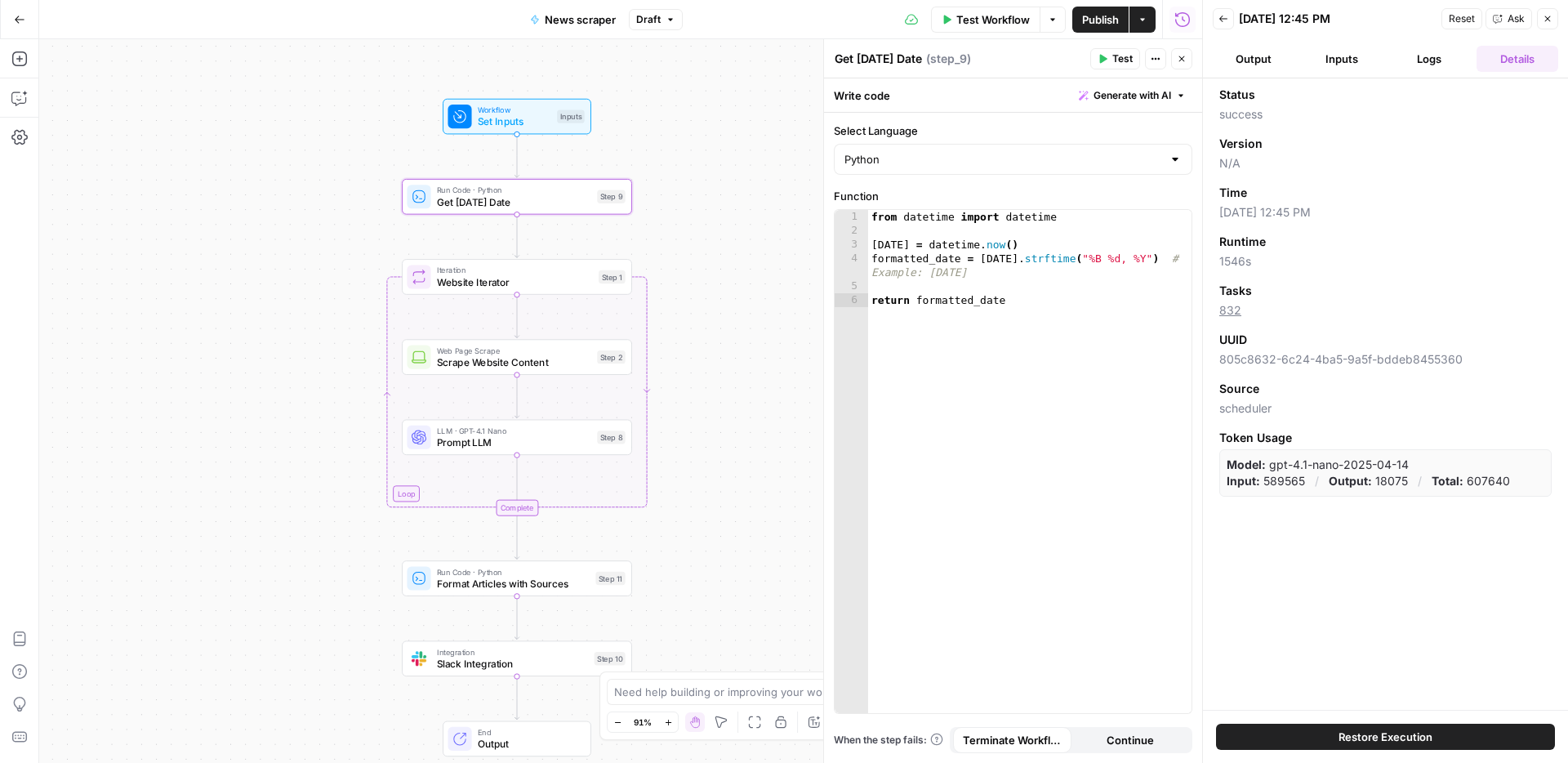
drag, startPoint x: 741, startPoint y: 486, endPoint x: 766, endPoint y: 405, distance: 84.8
click at [766, 405] on div "Workflow Set Inputs Inputs Run Code · Python Get Today's Date Step 9 Loop Itera…" at bounding box center [620, 401] width 1163 height 724
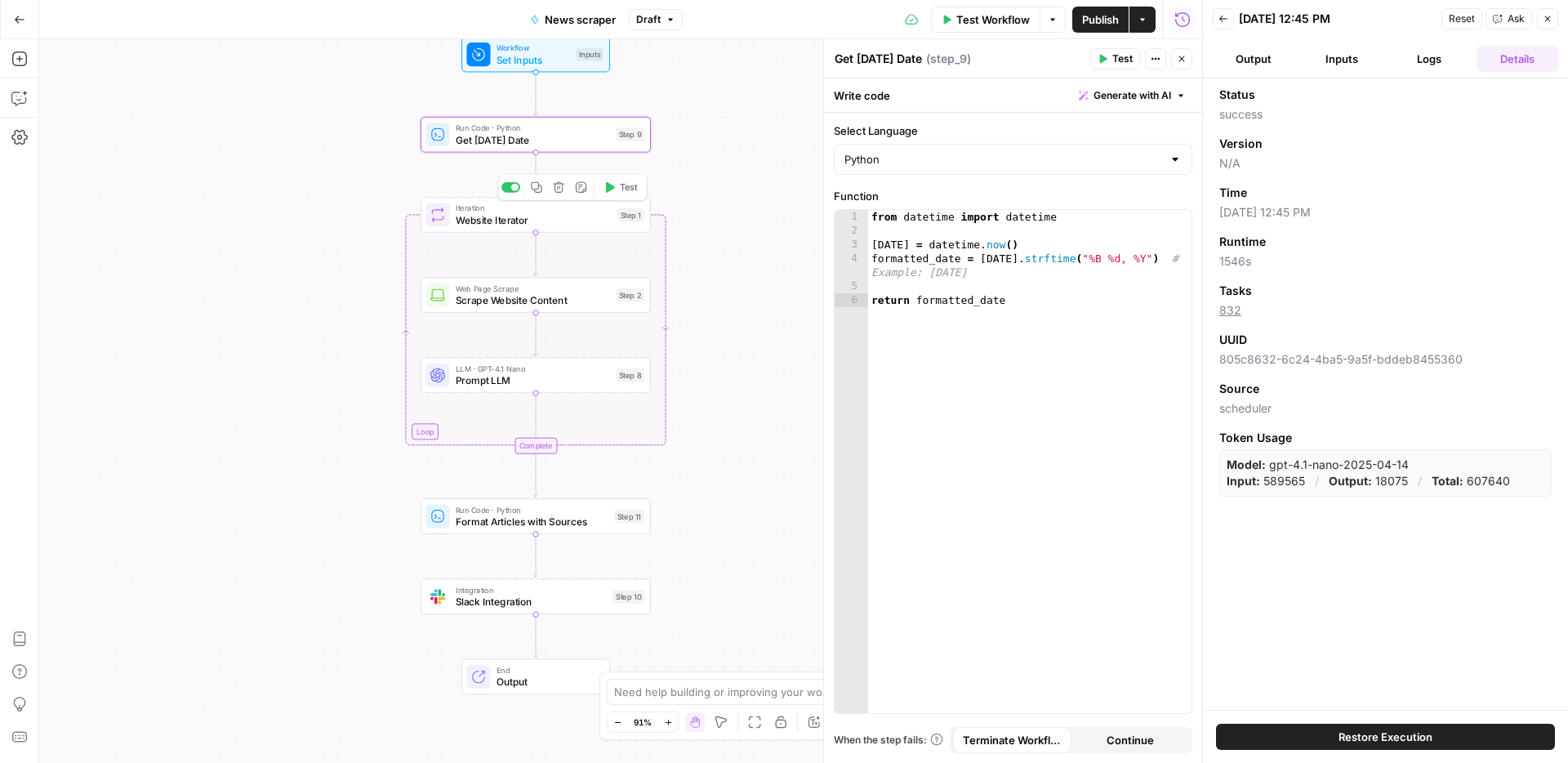
click at [554, 219] on span "Website Iterator" at bounding box center [533, 219] width 156 height 15
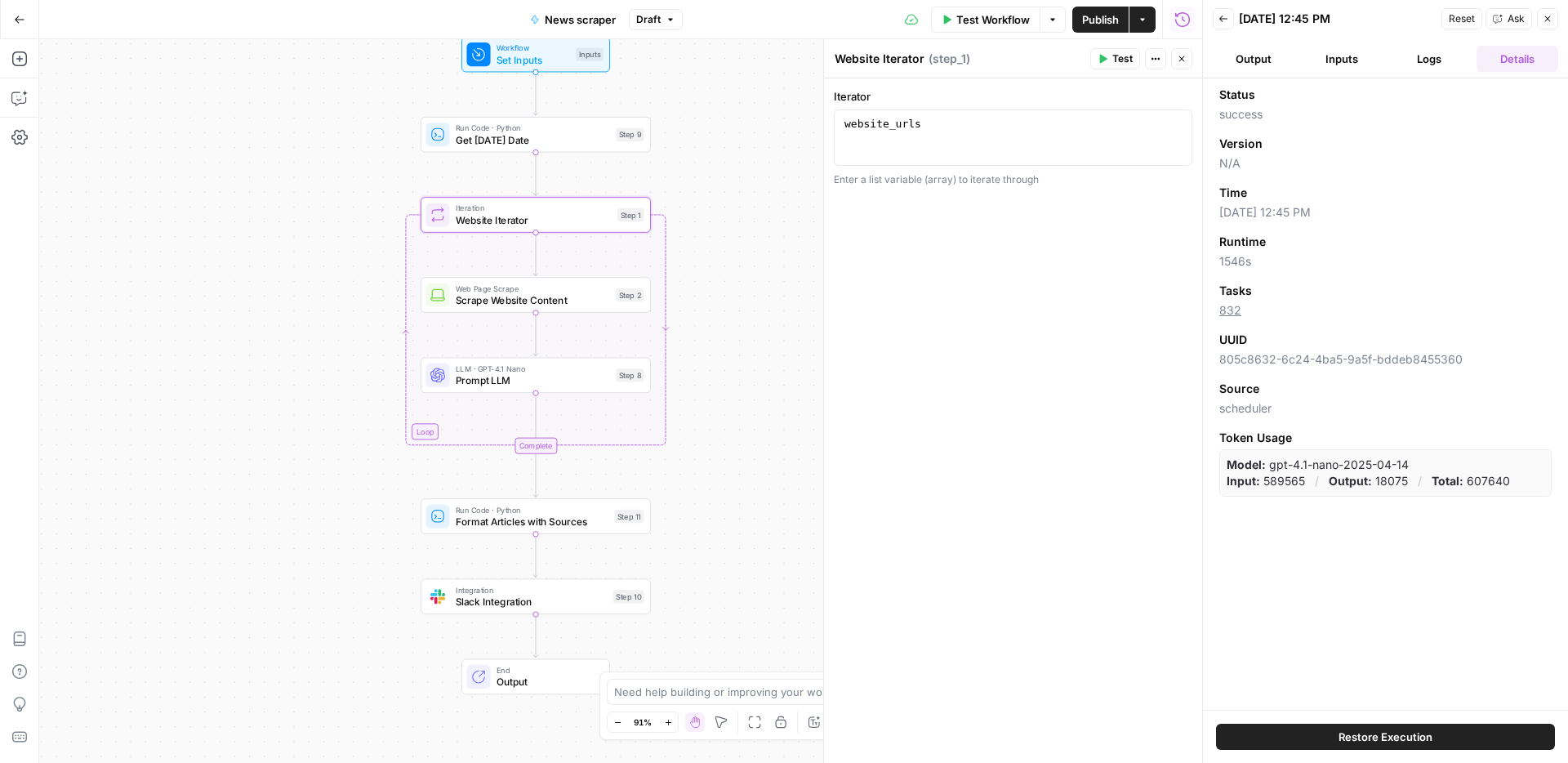
click at [552, 304] on span "Scrape Website Content" at bounding box center [532, 300] width 154 height 15
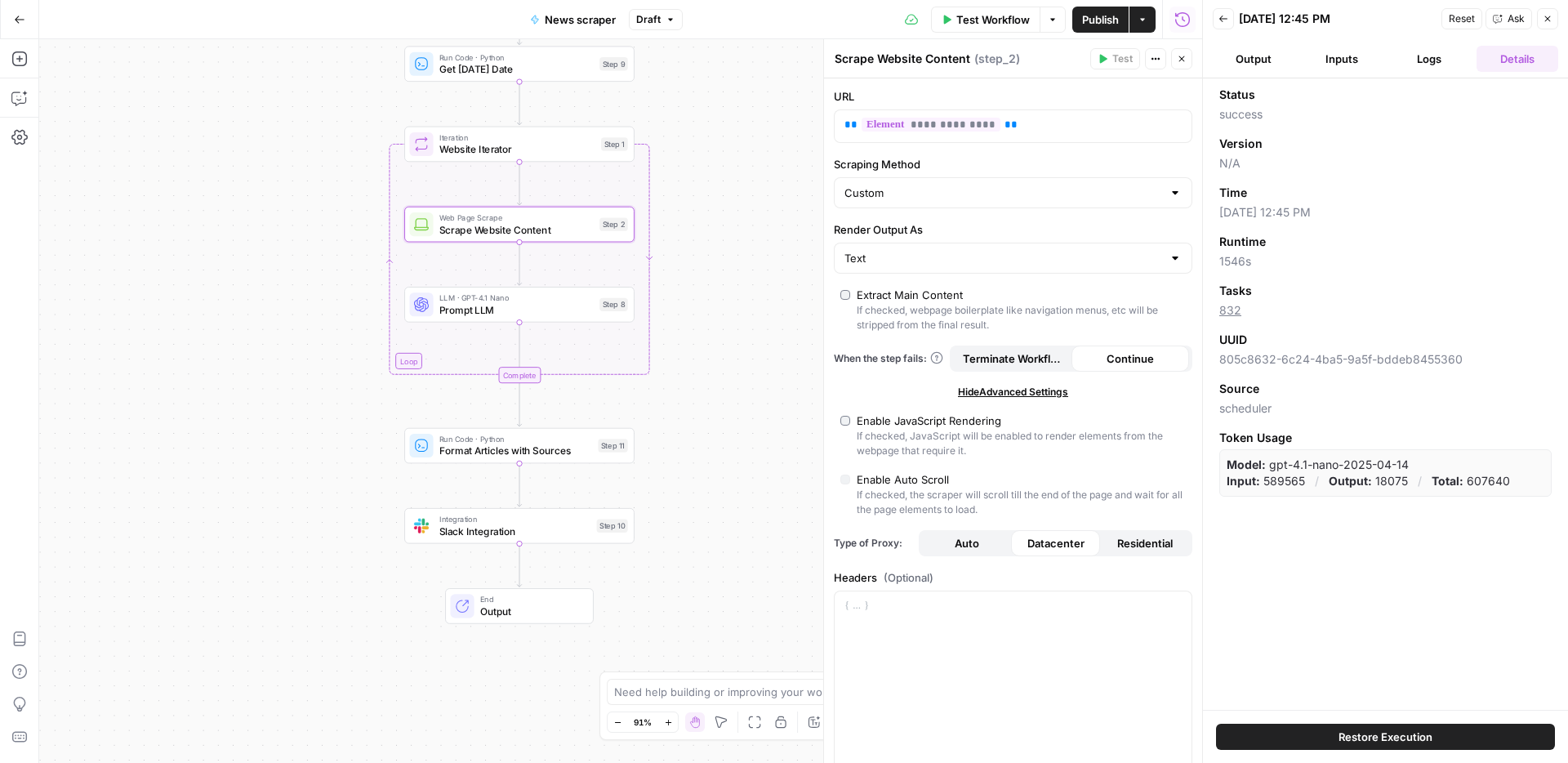
drag, startPoint x: 282, startPoint y: 331, endPoint x: 266, endPoint y: 257, distance: 75.7
click at [266, 257] on div "Workflow Set Inputs Inputs Run Code · Python Get Today's Date Step 9 Loop Itera…" at bounding box center [620, 401] width 1163 height 724
click at [460, 450] on span "Format Articles with Sources" at bounding box center [515, 451] width 153 height 15
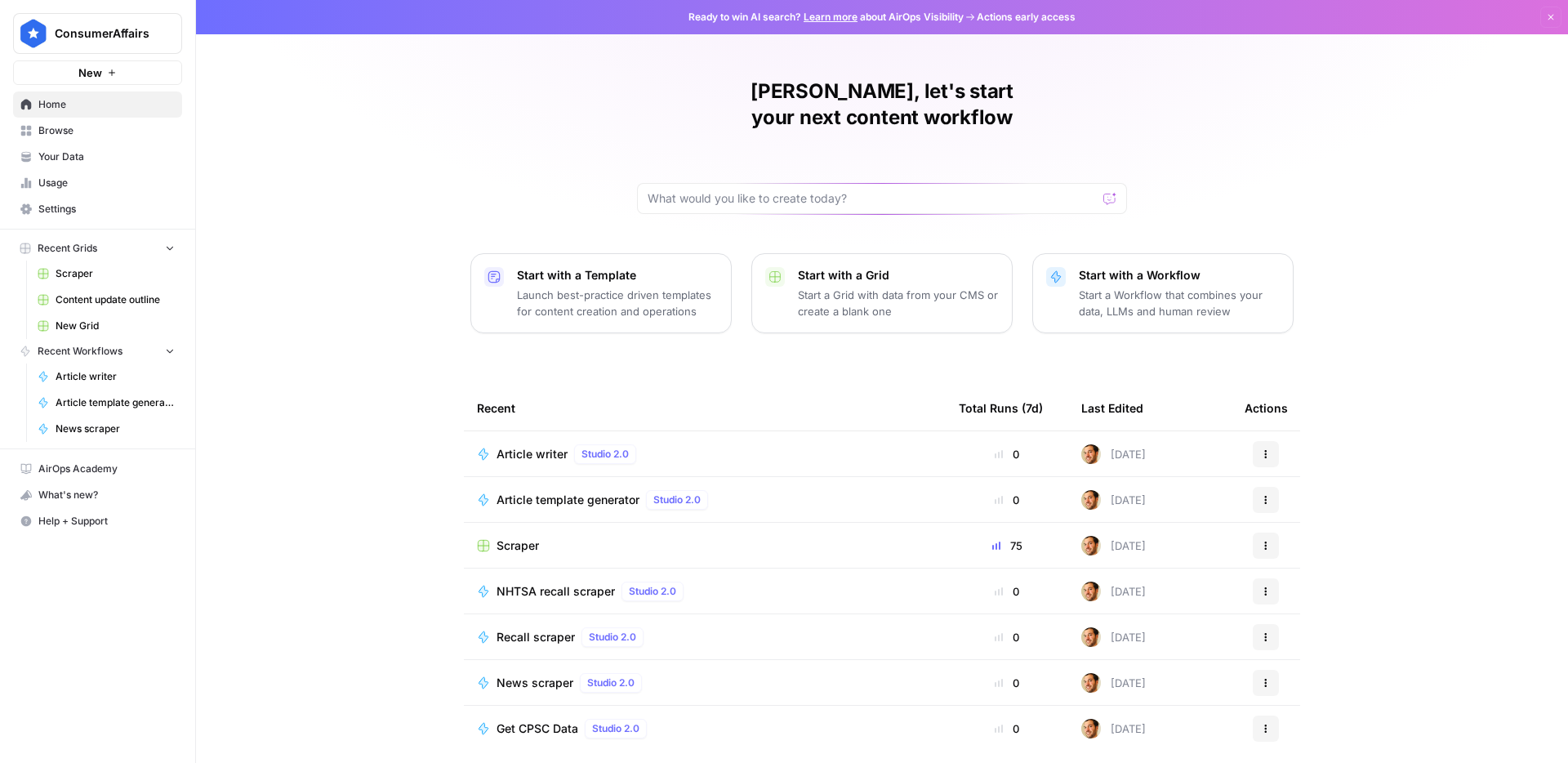
click at [87, 134] on span "Browse" at bounding box center [107, 130] width 137 height 15
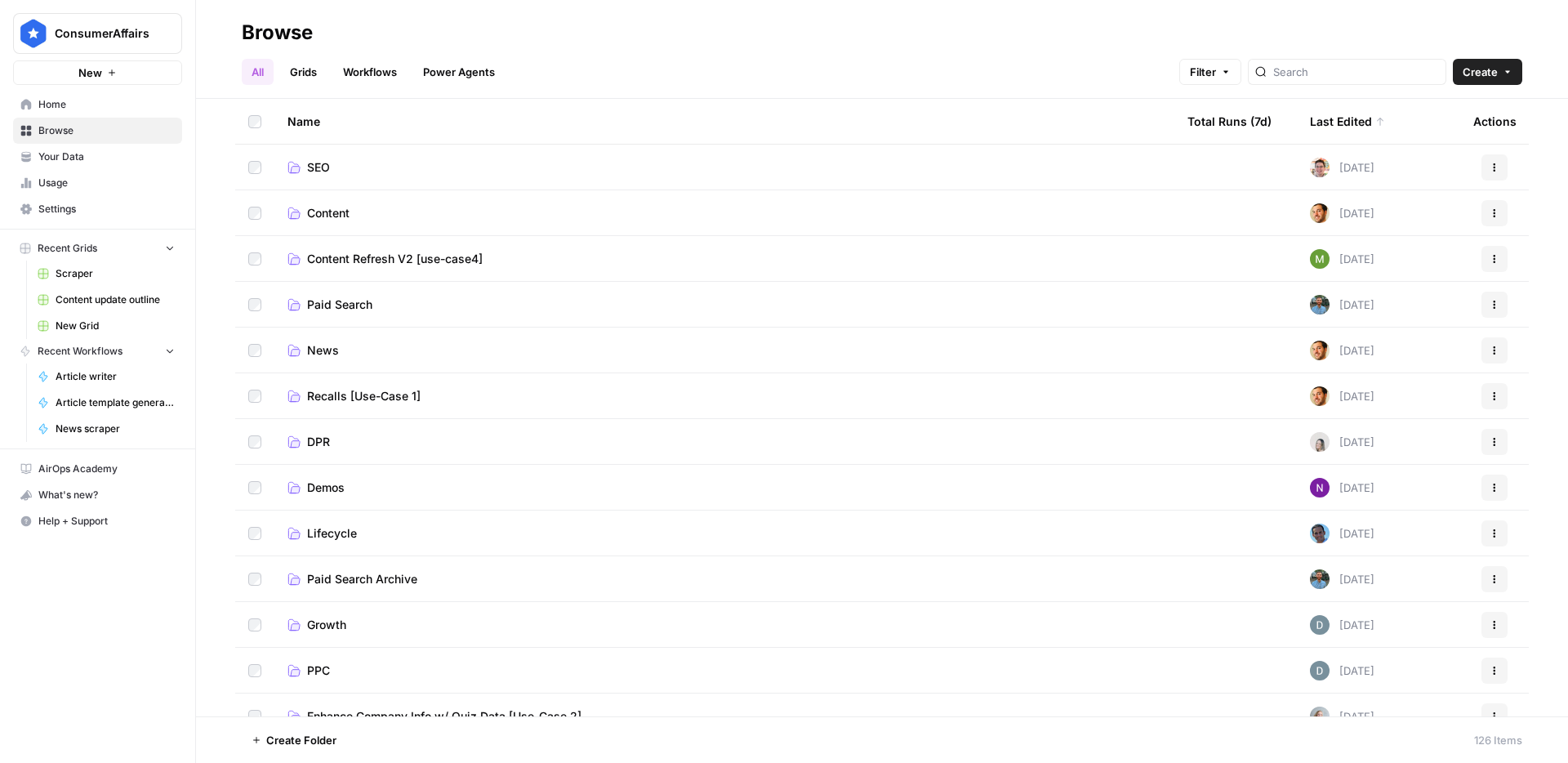
click at [330, 214] on span "Content" at bounding box center [328, 213] width 43 height 16
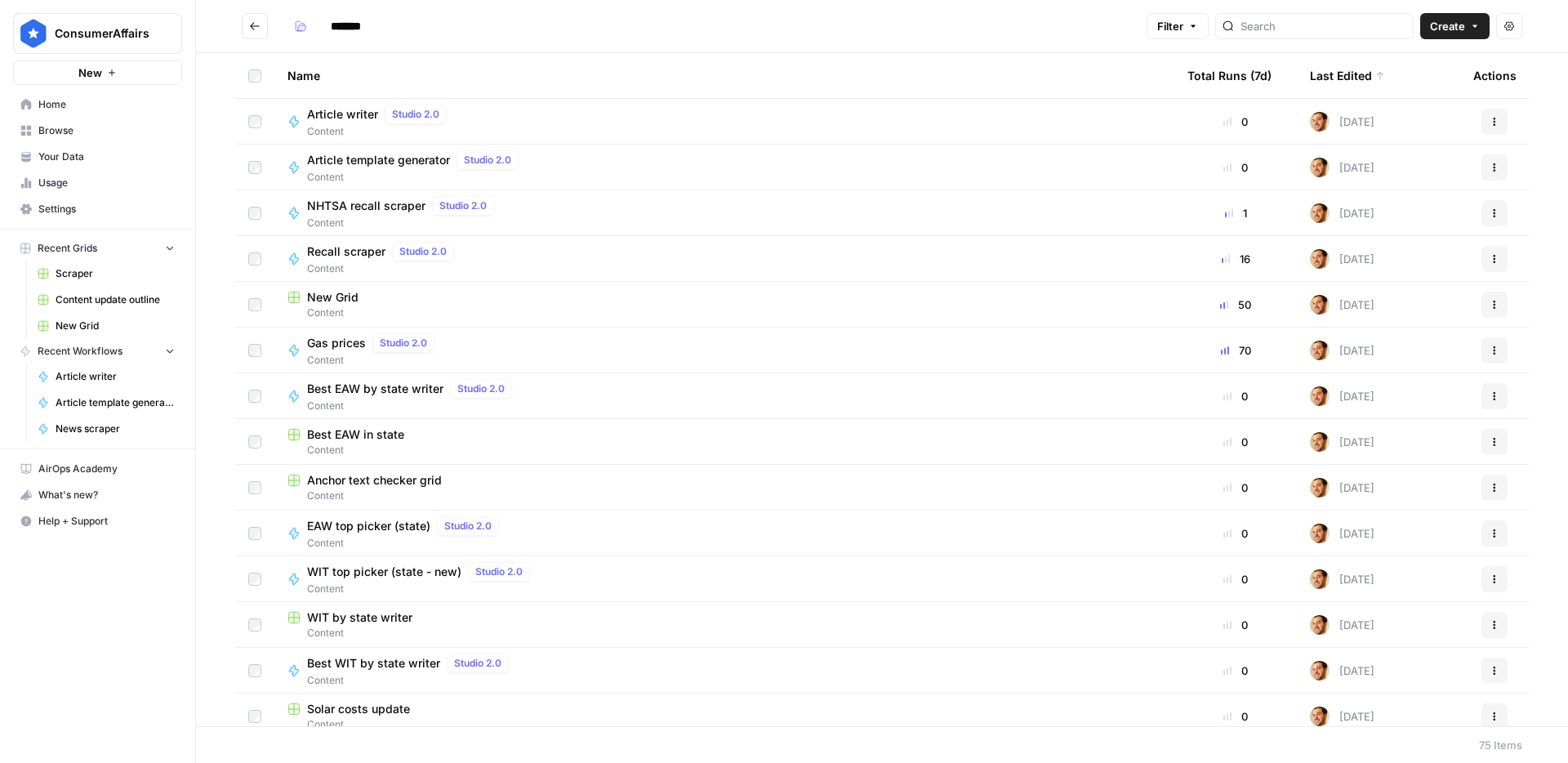
click at [1462, 30] on span "Create" at bounding box center [1447, 26] width 36 height 16
click at [1392, 82] on span "Workflow" at bounding box center [1423, 87] width 91 height 16
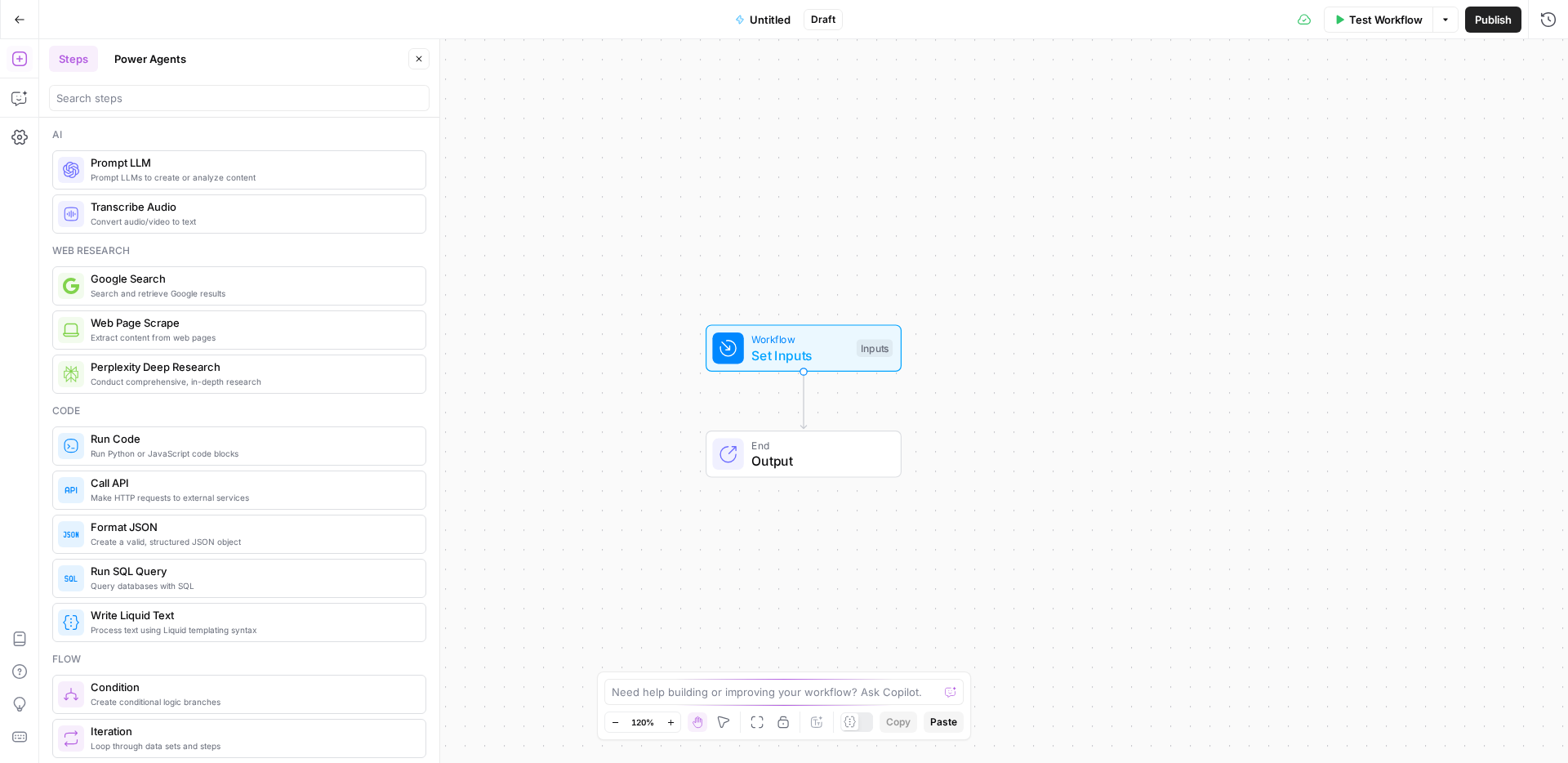
click at [763, 30] on button "Untitled" at bounding box center [762, 19] width 76 height 26
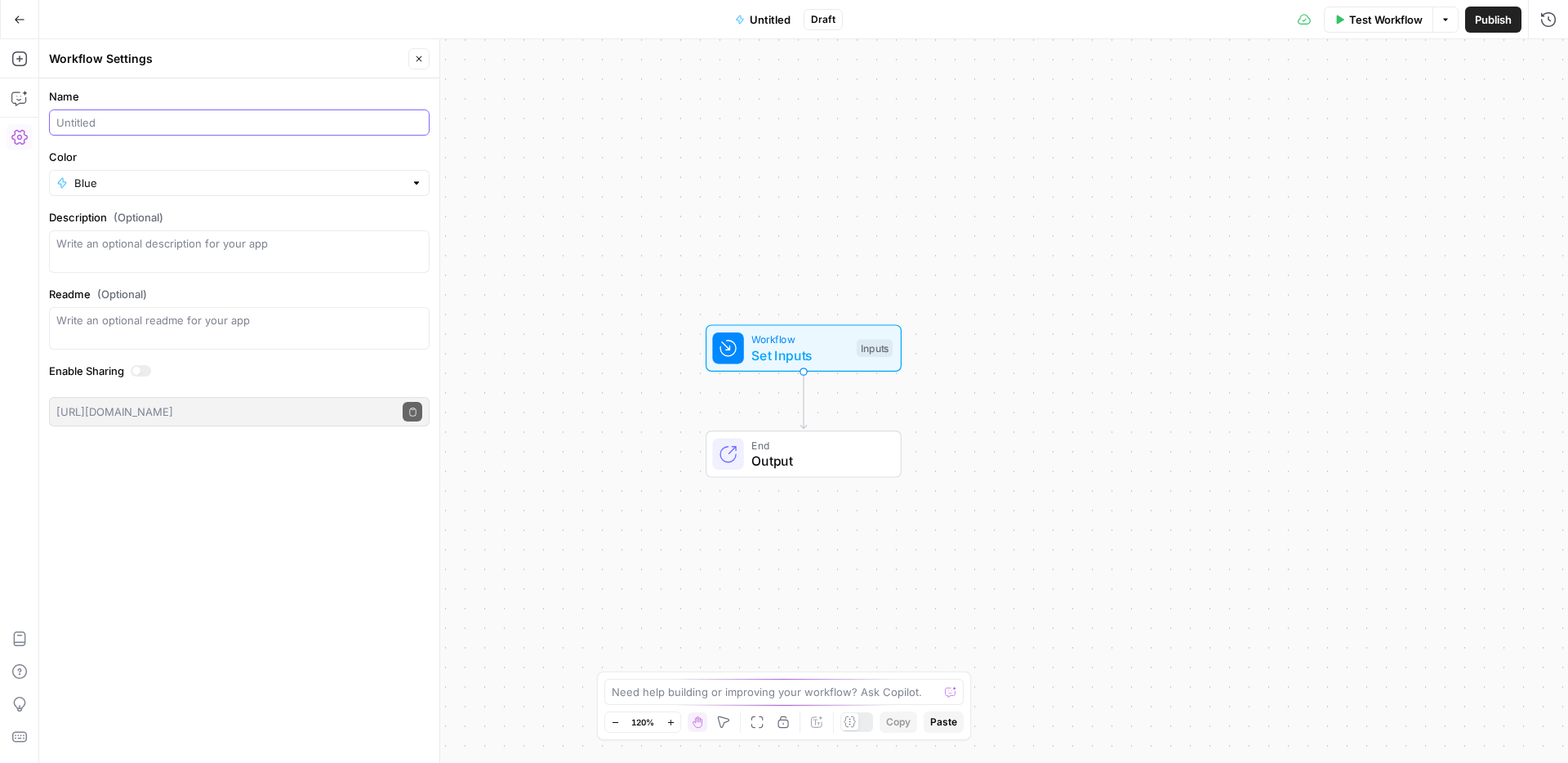
click at [247, 116] on input "Name" at bounding box center [239, 123] width 366 height 16
type input "Cost of living updater"
type input "Blue"
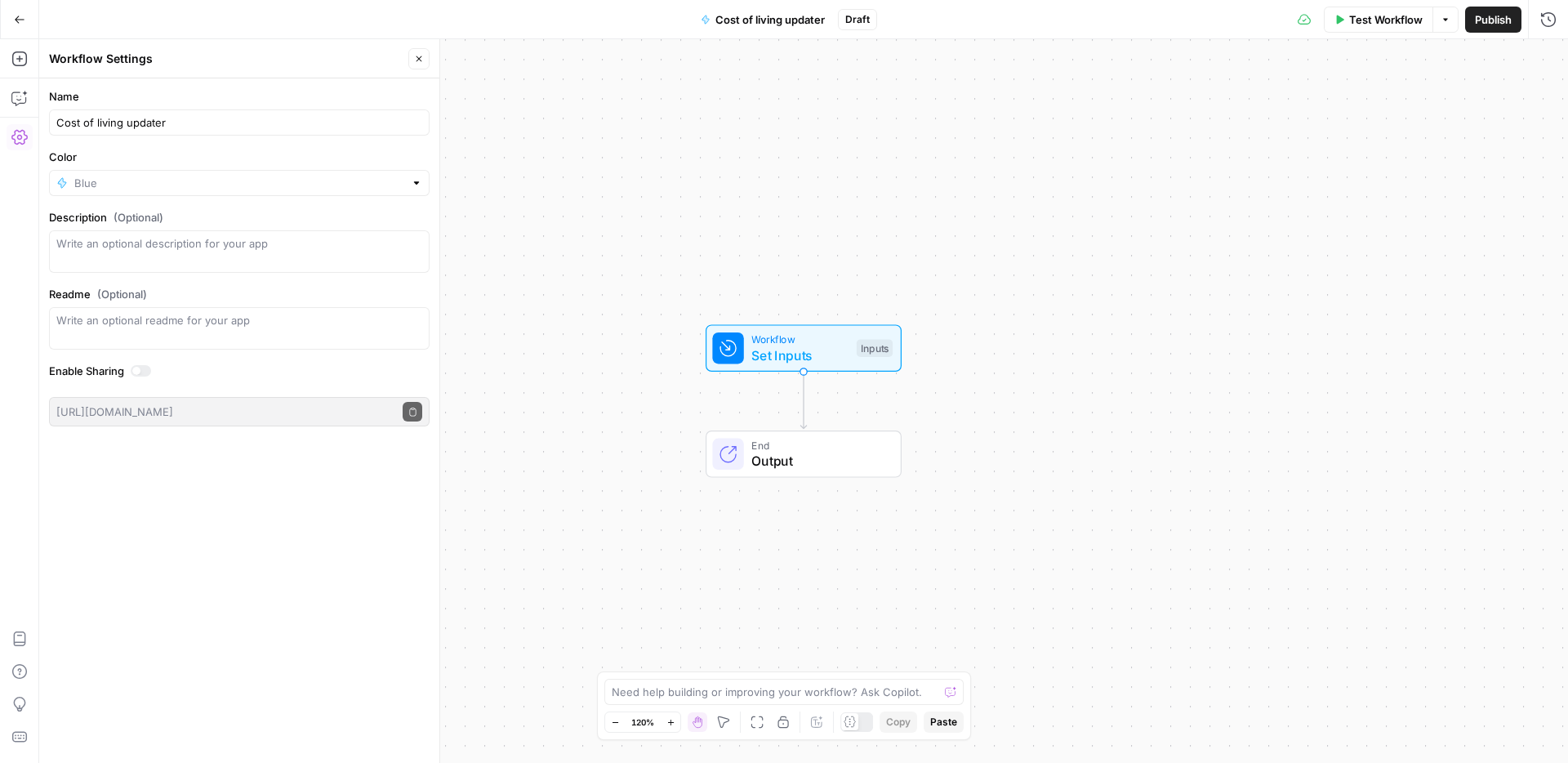
type input "Blue"
